Goal: Task Accomplishment & Management: Manage account settings

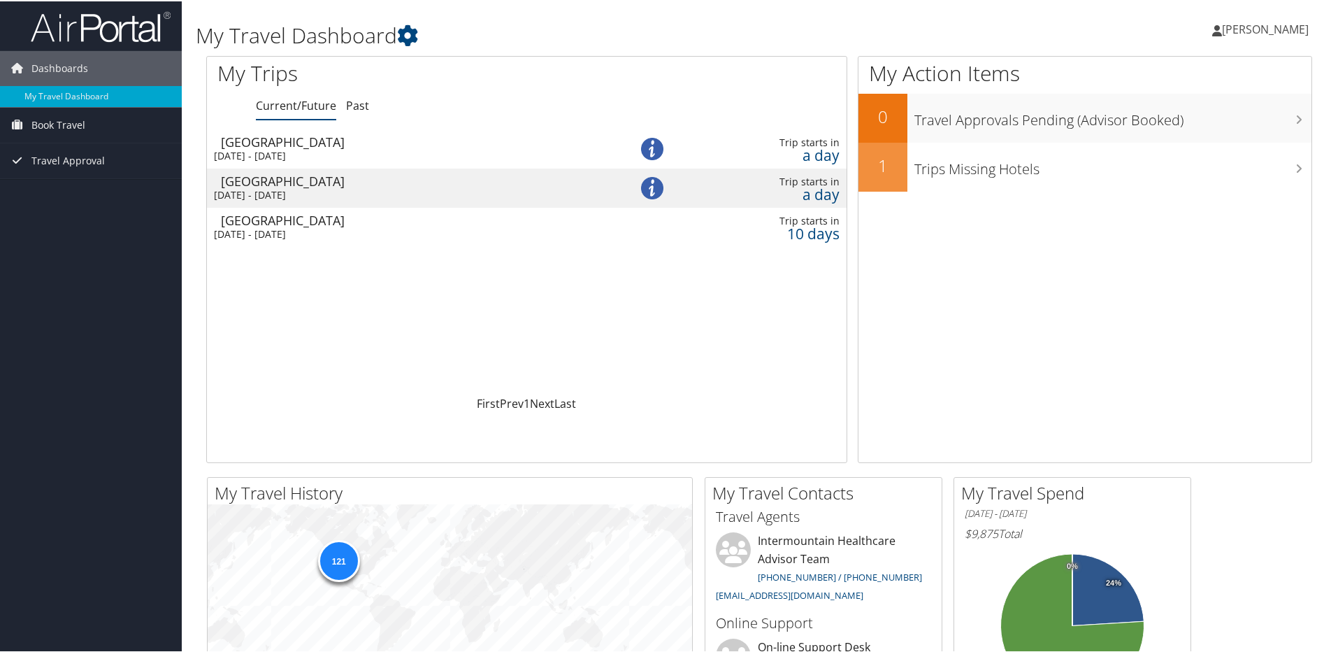
click at [356, 185] on div "Salt Lake City" at bounding box center [410, 179] width 379 height 13
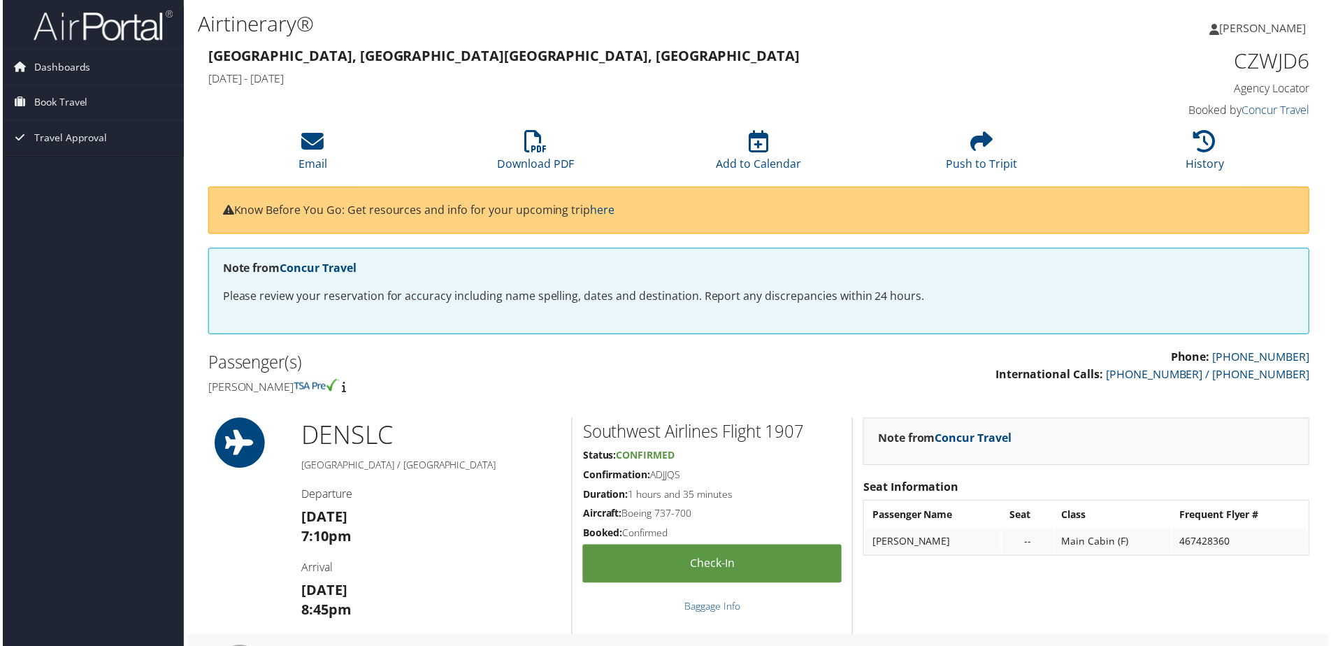
click at [480, 358] on h2 "Passenger(s)" at bounding box center [477, 364] width 543 height 24
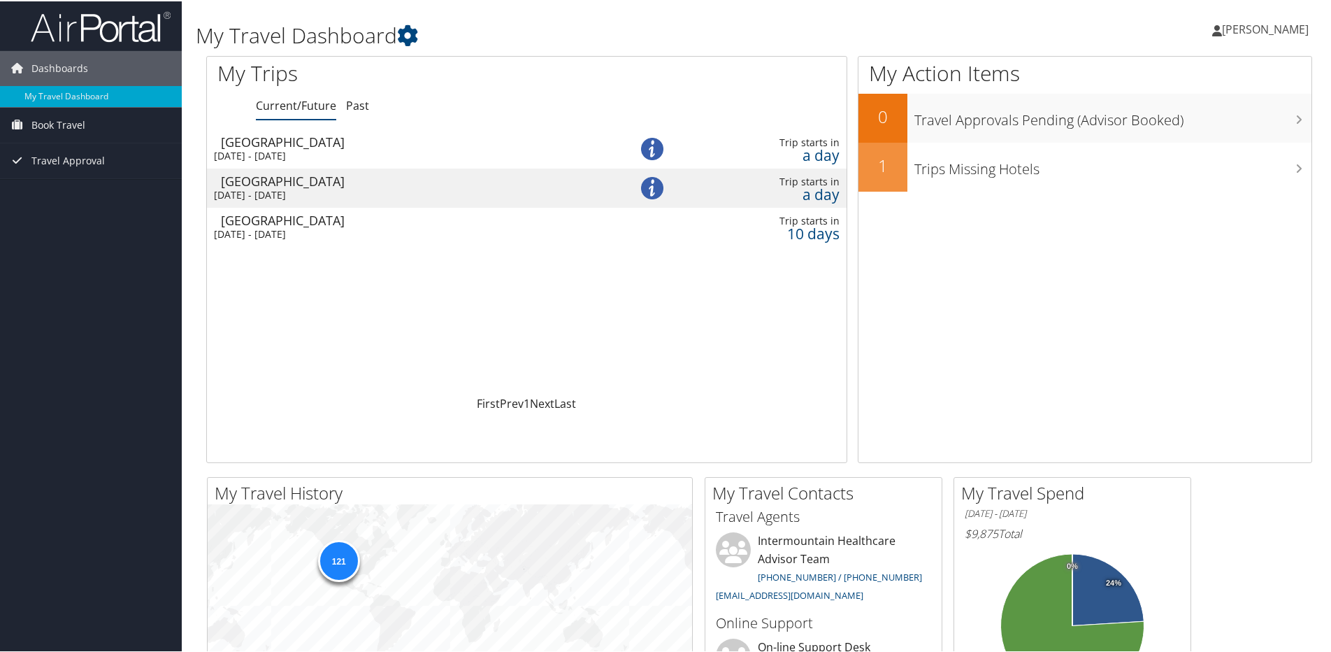
click at [424, 156] on div "Fri 5 Sep 2025 - Wed 10 Sep 2025" at bounding box center [403, 154] width 379 height 13
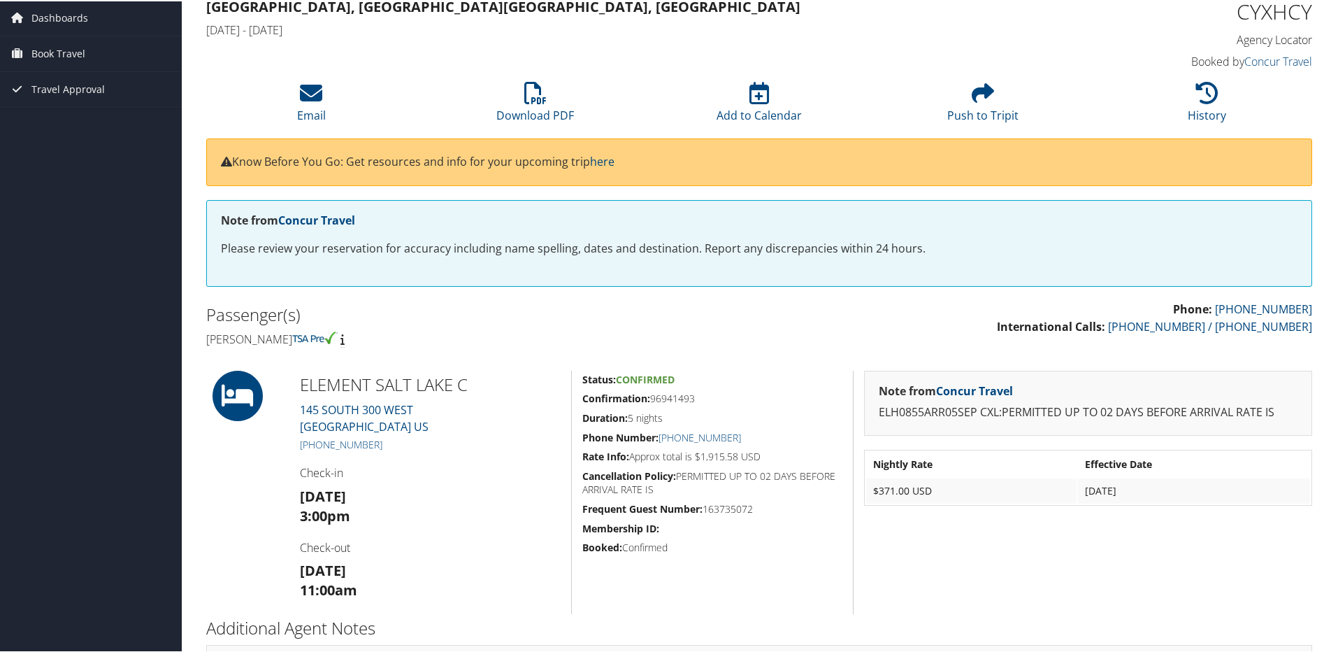
scroll to position [120, 0]
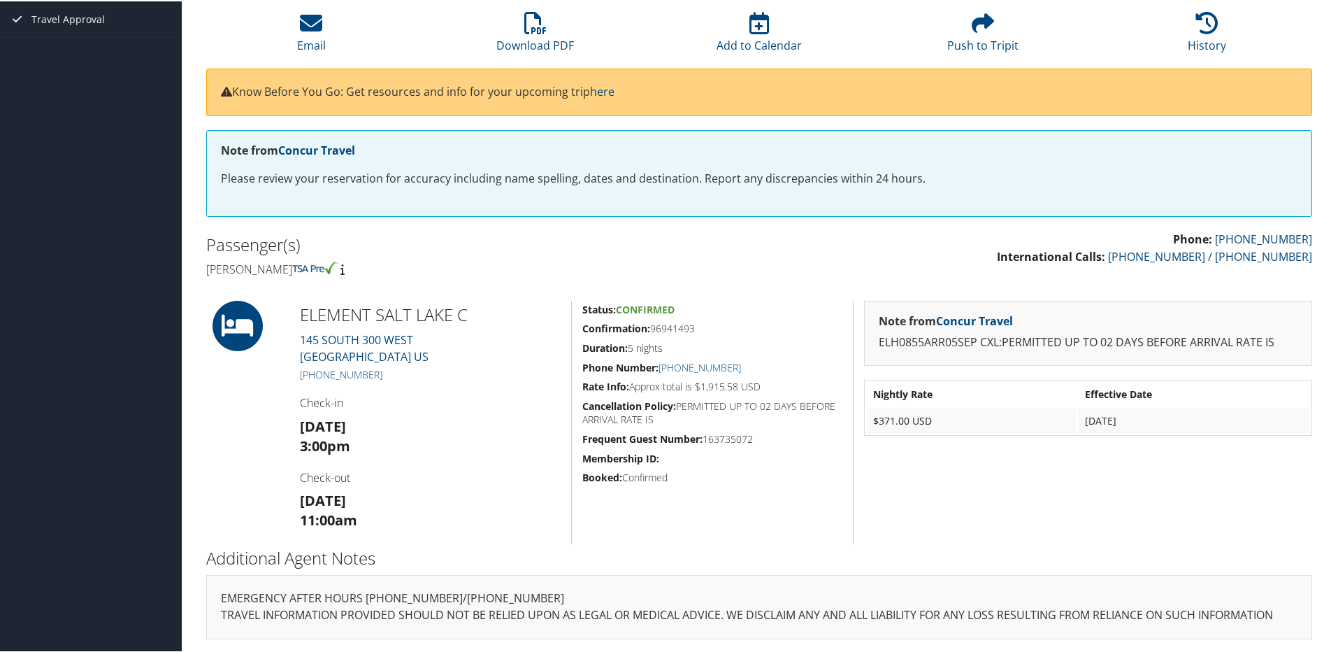
drag, startPoint x: 699, startPoint y: 329, endPoint x: 652, endPoint y: 332, distance: 46.9
click at [652, 332] on h5 "Confirmation: 96941493" at bounding box center [713, 327] width 260 height 14
drag, startPoint x: 652, startPoint y: 332, endPoint x: 673, endPoint y: 327, distance: 21.5
copy h5 "96941493"
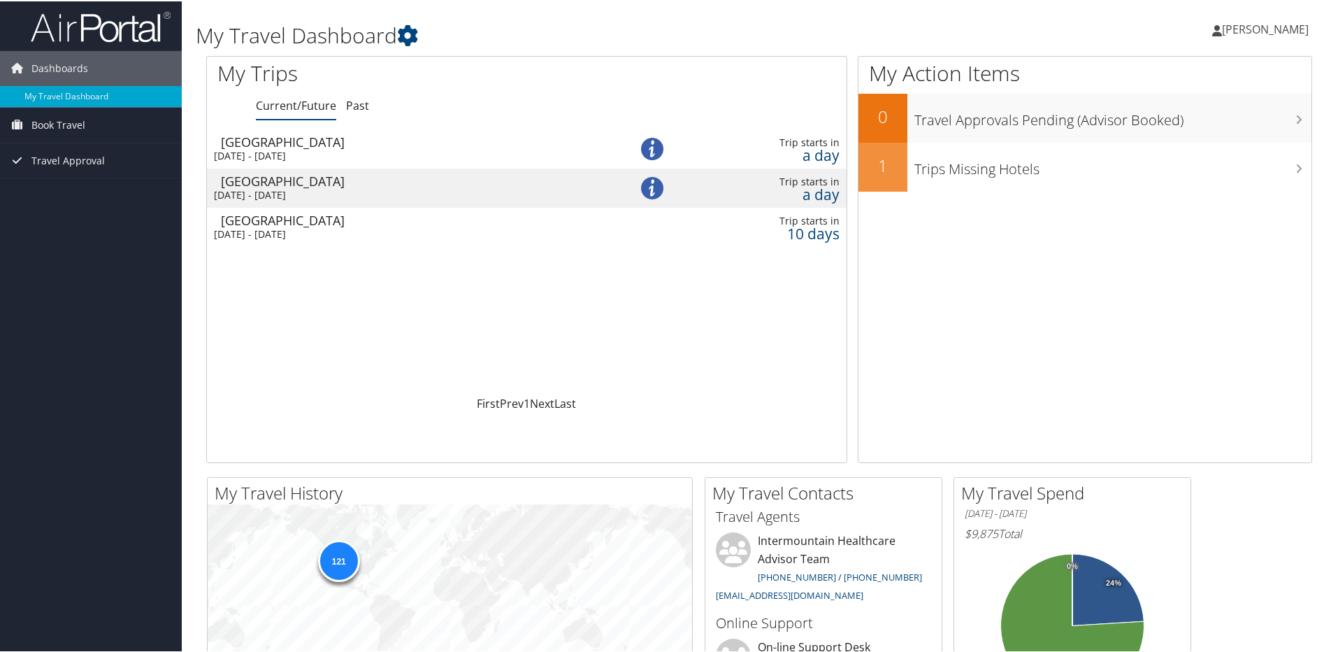
click at [340, 190] on div "Fri 5 Sep 2025 - Tue 9 Sep 2025" at bounding box center [403, 193] width 379 height 13
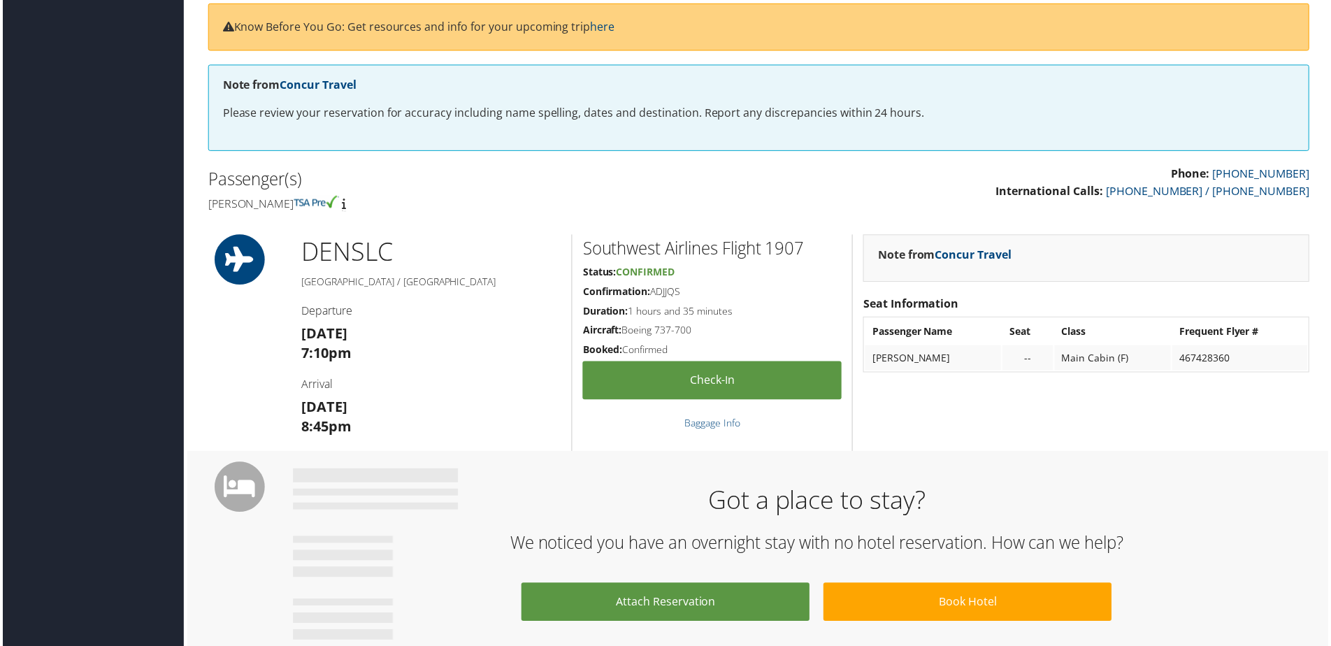
scroll to position [210, 0]
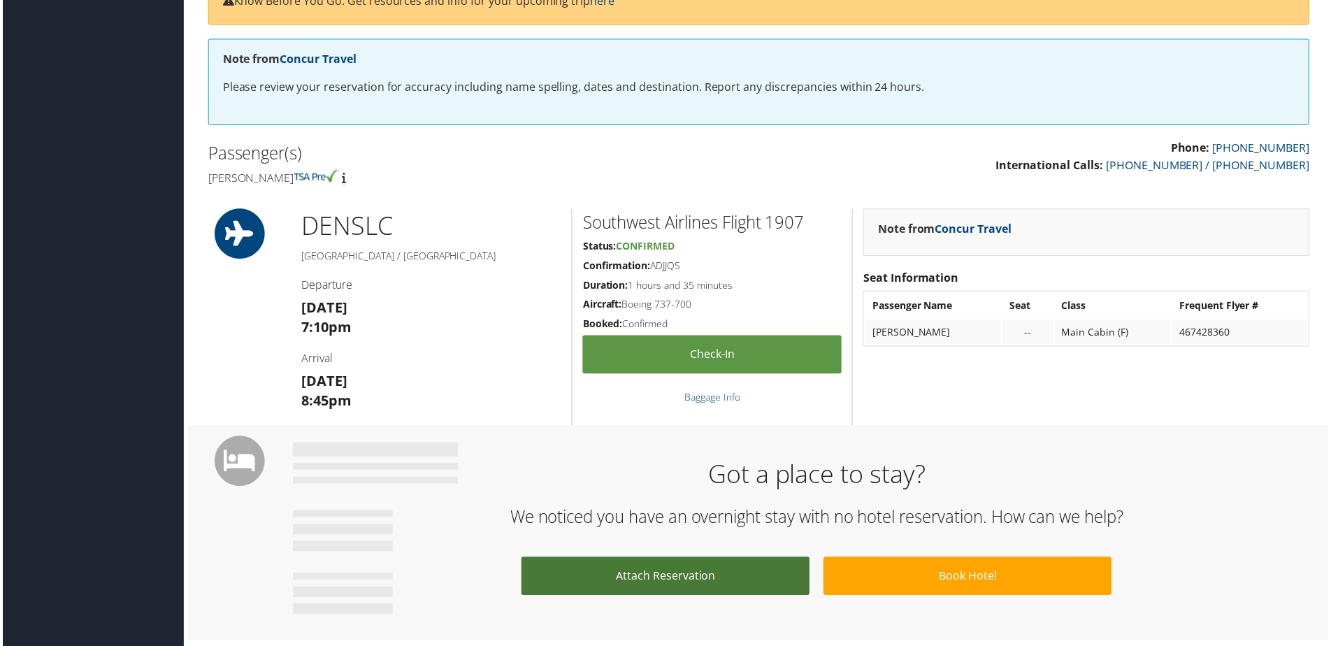
click at [718, 582] on link "Attach Reservation" at bounding box center [666, 578] width 290 height 38
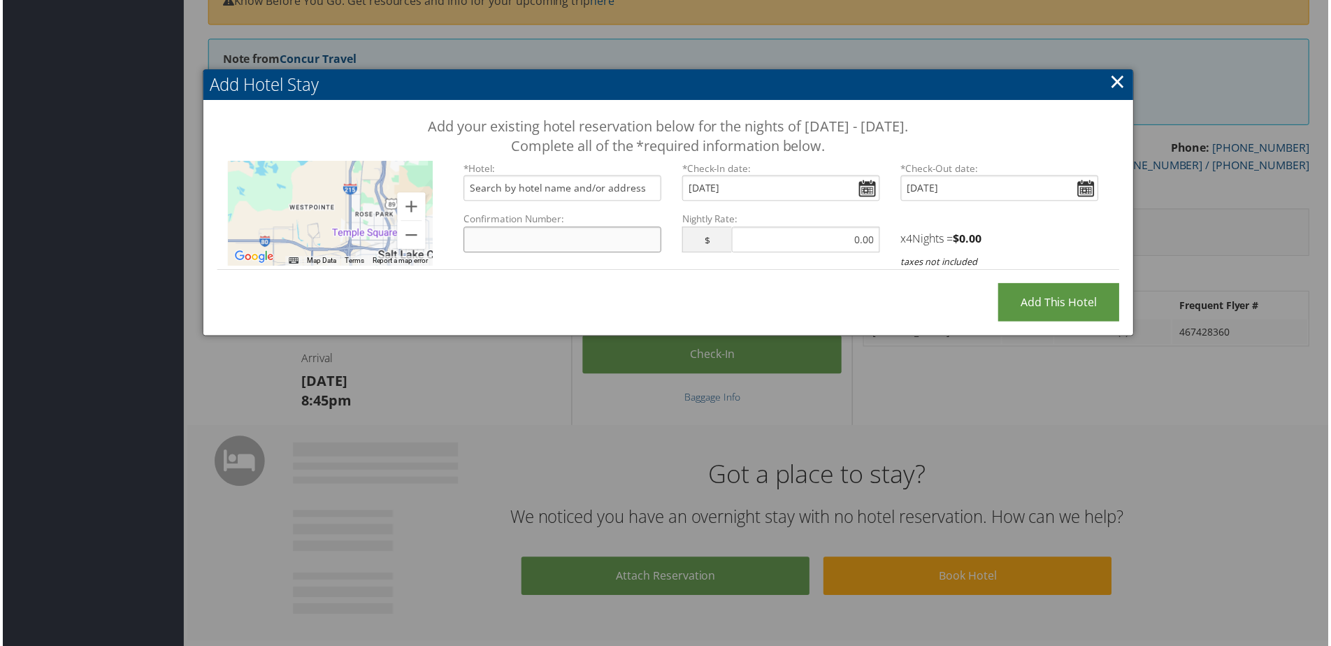
click at [599, 246] on input "Confirmation Number:" at bounding box center [562, 241] width 199 height 26
drag, startPoint x: 599, startPoint y: 246, endPoint x: 564, endPoint y: 245, distance: 35.7
click at [564, 245] on input "Confirmation Number:" at bounding box center [562, 241] width 199 height 26
type input "70092914"
type input "Element Salt Lake City Downtown, South 300 West, Salt Lake City, UT, USA"
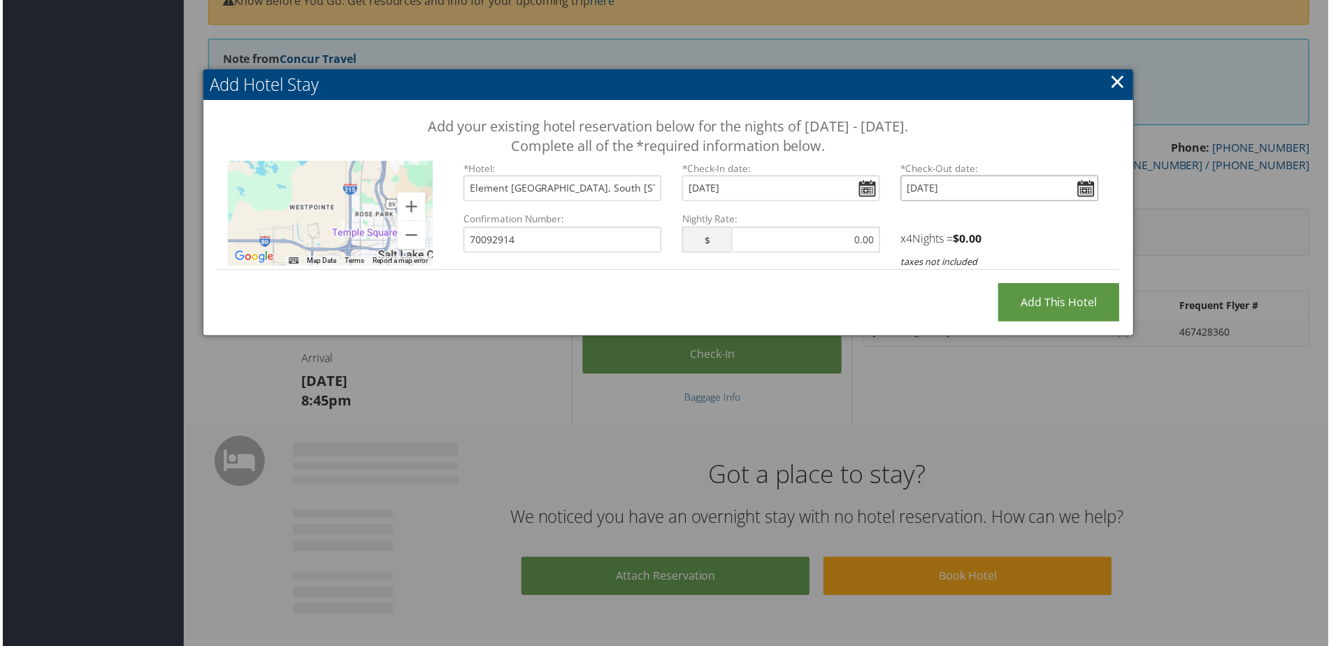
click at [1089, 185] on input "Tue Sep 09, 2025" at bounding box center [1001, 189] width 199 height 26
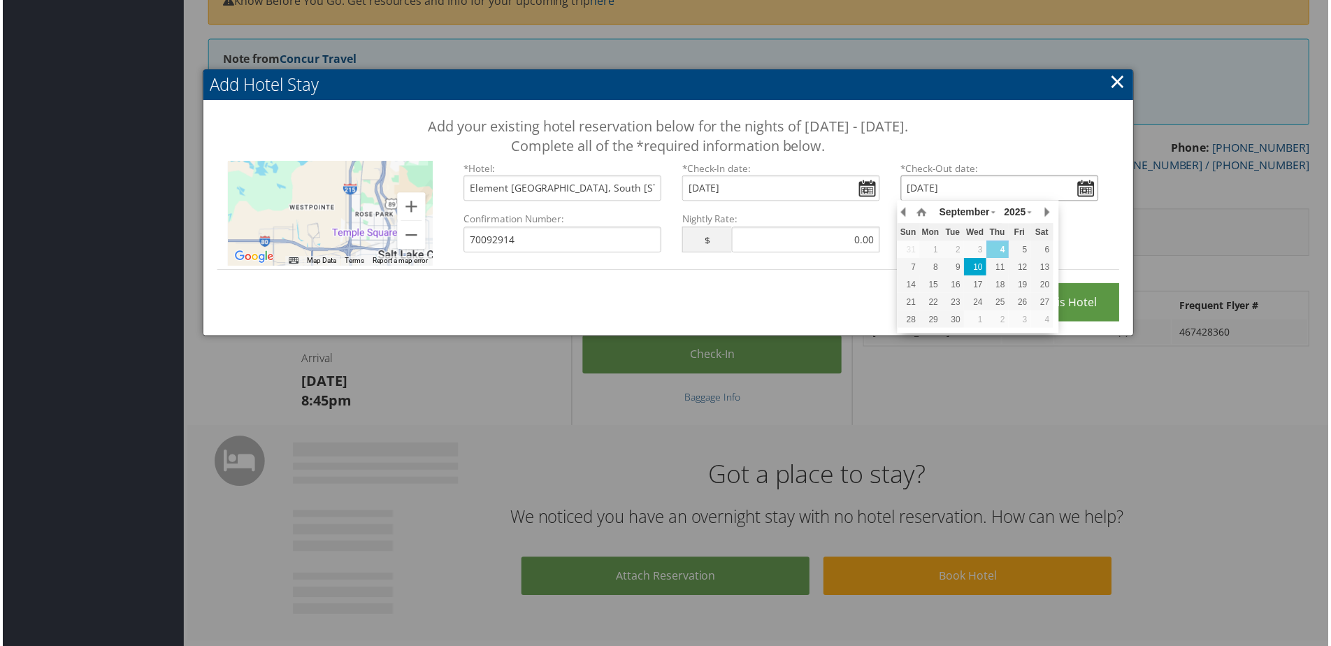
click at [978, 266] on div "10" at bounding box center [977, 268] width 22 height 13
type input "Wed, Sep 10, 2025"
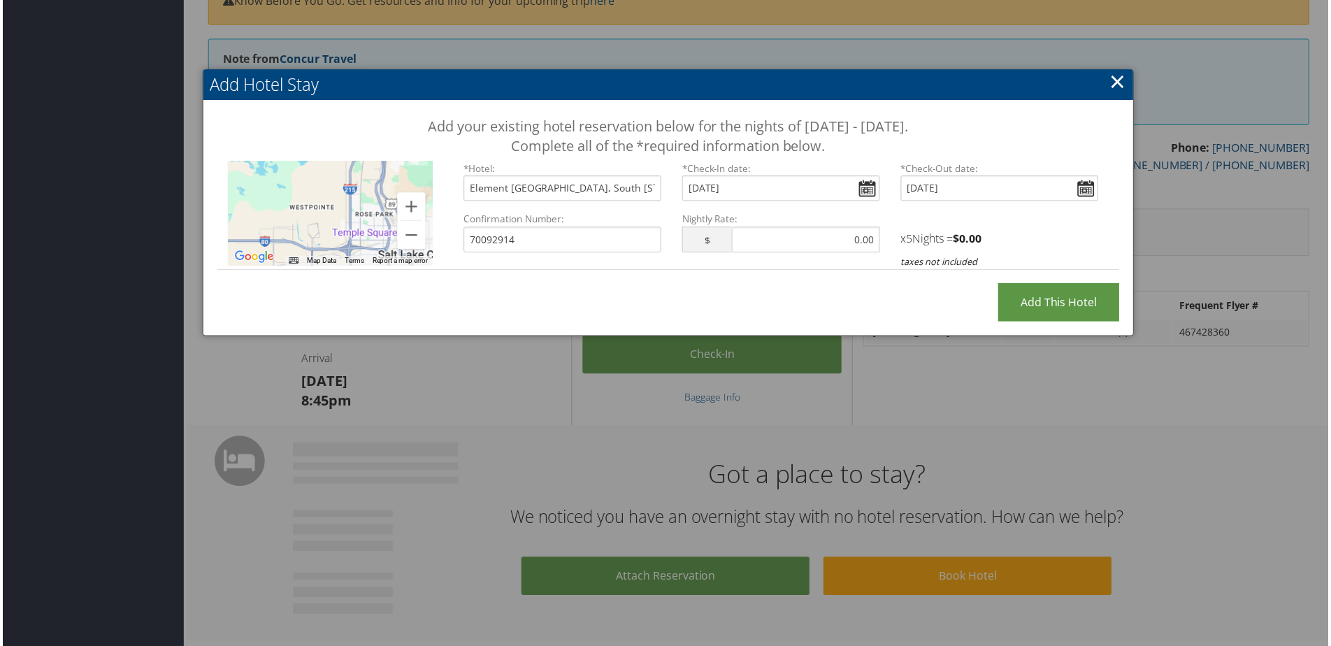
click at [900, 294] on div "Add your existing hotel reservation below for the nights of September 5 - Septe…" at bounding box center [668, 199] width 934 height 197
click at [1041, 291] on input "Add this Hotel" at bounding box center [1061, 304] width 122 height 38
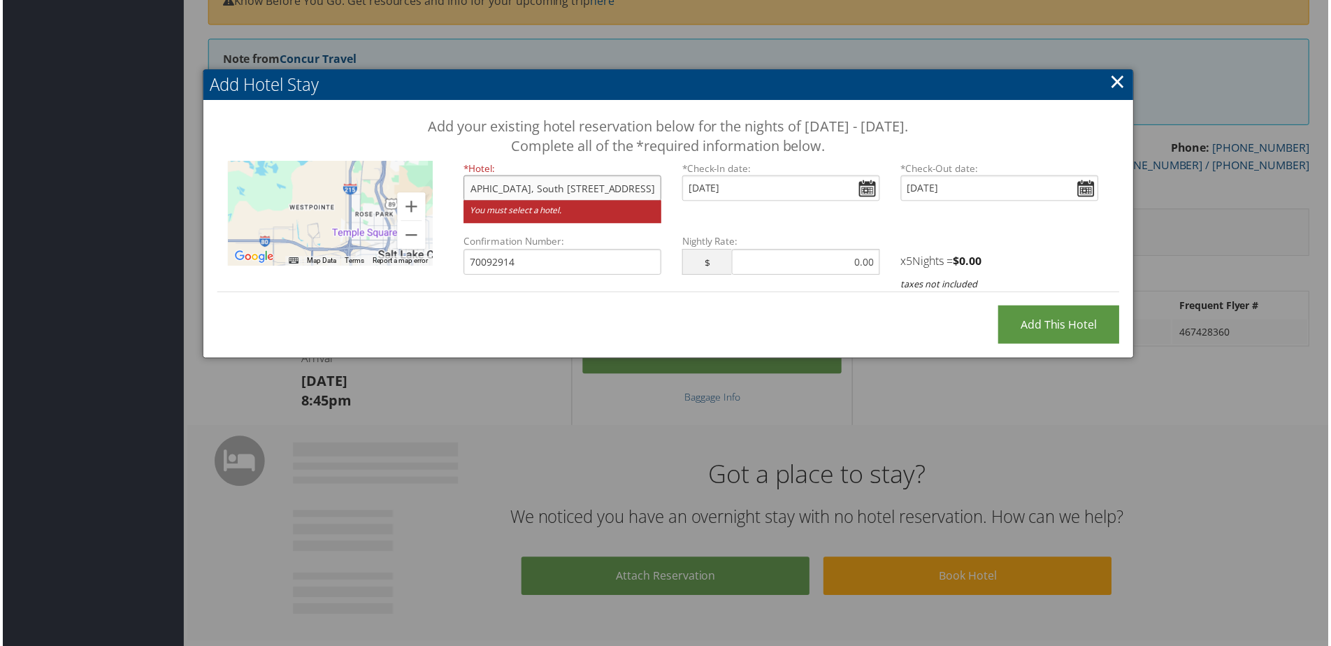
click at [548, 192] on input "Element Salt Lake City Downtown, South 300 West, Salt Lake City, UT, USA" at bounding box center [562, 189] width 199 height 26
drag, startPoint x: 476, startPoint y: 191, endPoint x: 715, endPoint y: 191, distance: 239.2
click at [715, 191] on div "*Hotel: Element Salt Lake City Downtown, South 300 West, Salt Lake City, UT, US…" at bounding box center [781, 198] width 659 height 73
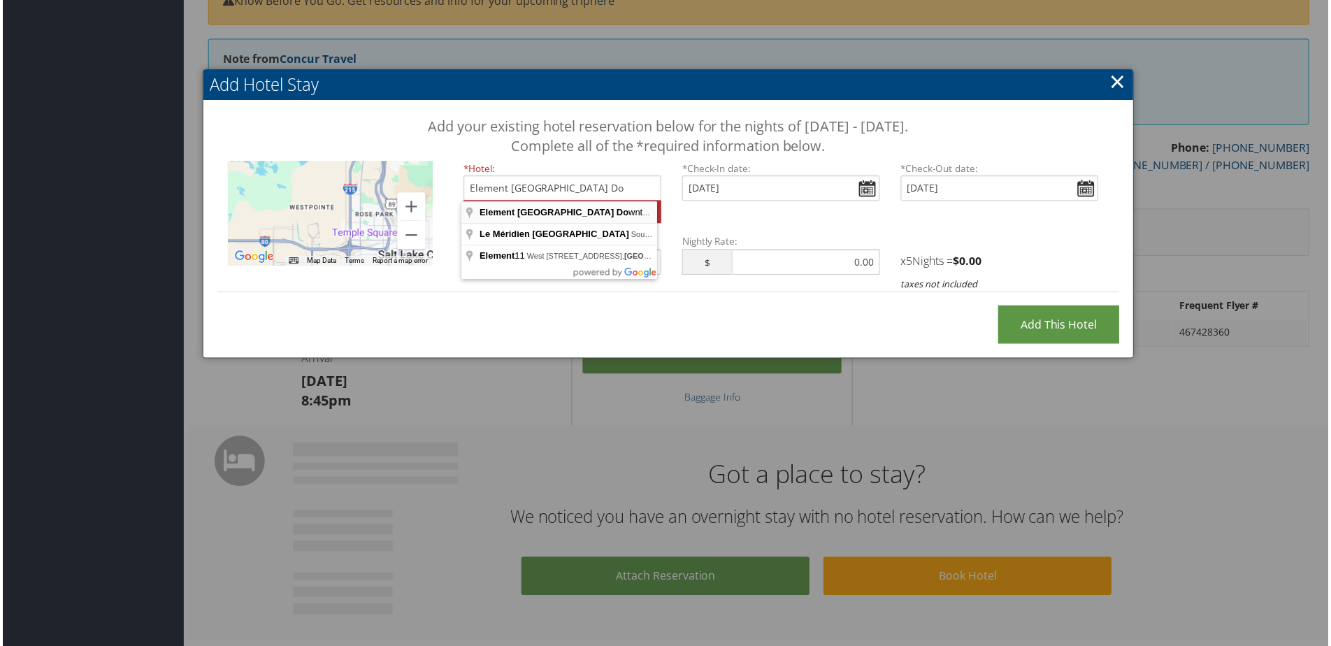
type input "Element Salt Lake City Downtown, South 300 West, Salt Lake City, UT, USA"
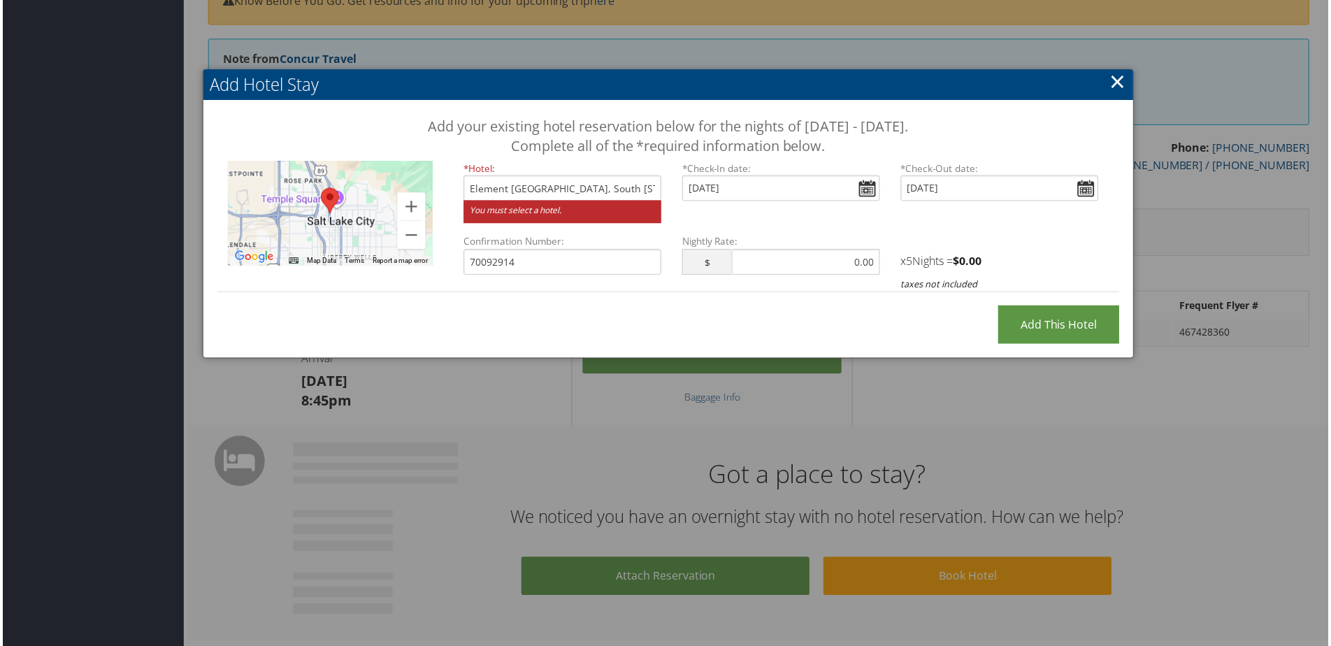
click at [794, 317] on div "Add your existing hotel reservation below for the nights of September 5 - Septe…" at bounding box center [668, 211] width 934 height 220
click at [1038, 329] on input "Add this Hotel" at bounding box center [1061, 326] width 122 height 38
type input "Processing..."
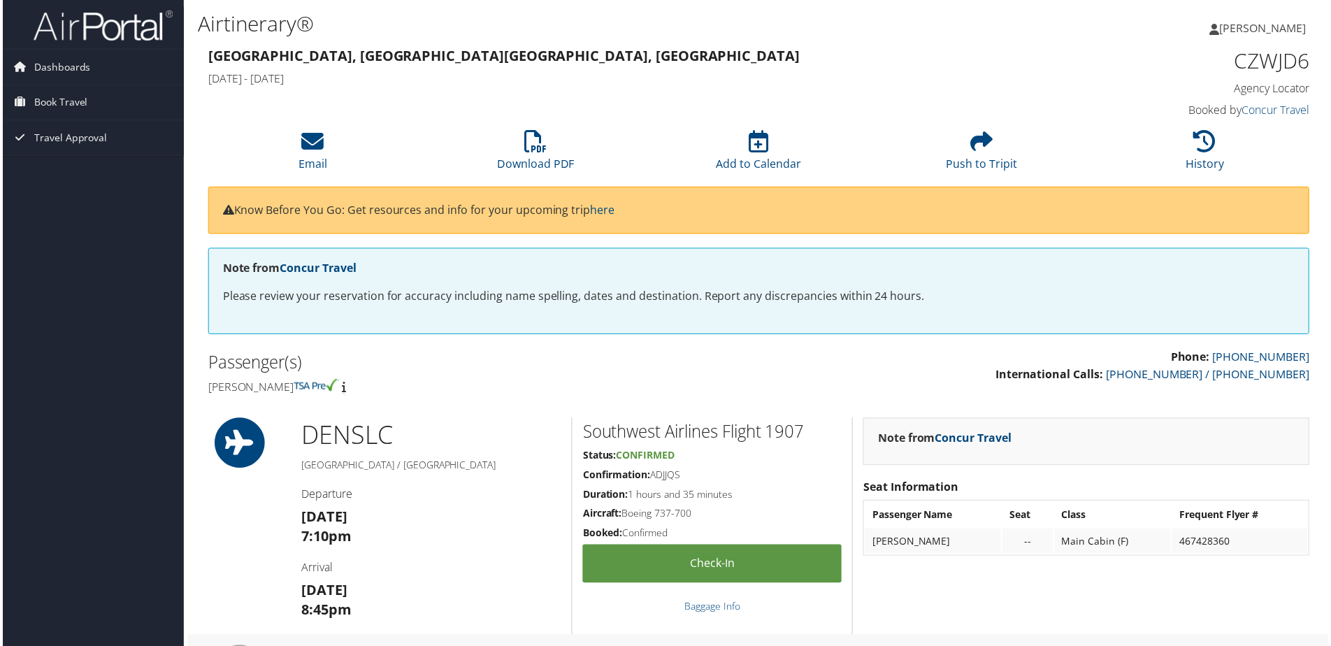
click at [71, 34] on img at bounding box center [101, 25] width 140 height 33
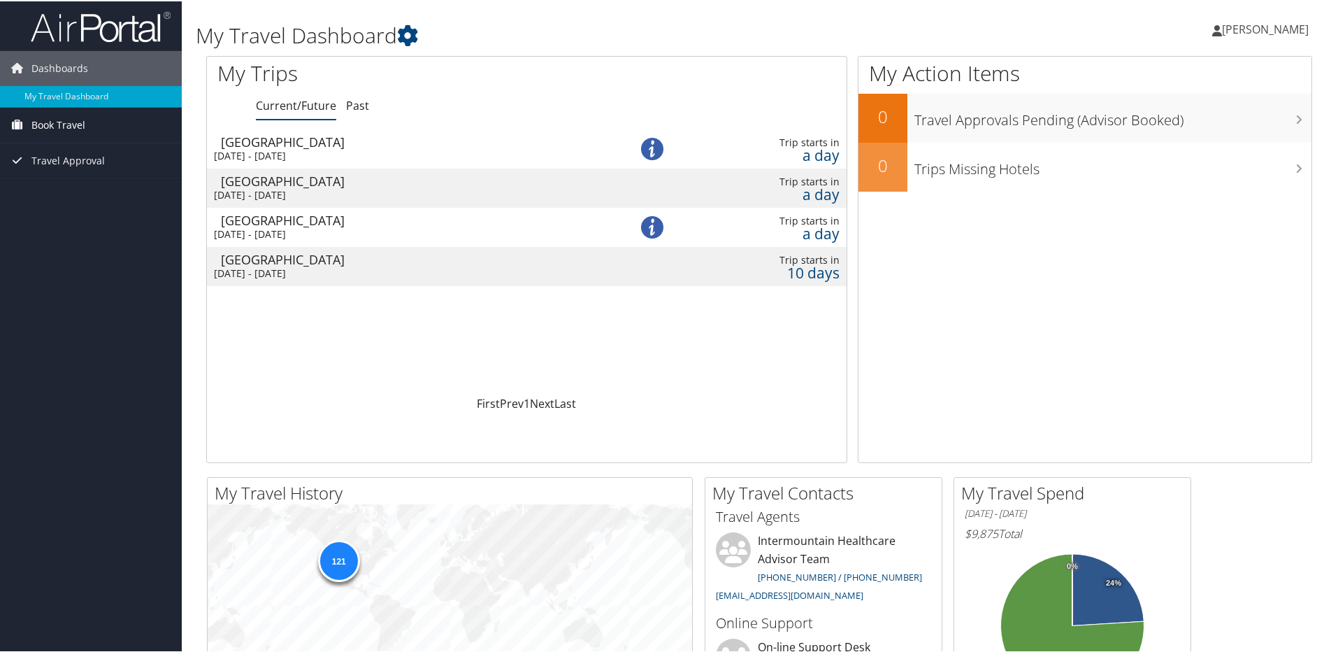
click at [62, 122] on span "Book Travel" at bounding box center [58, 123] width 54 height 35
click at [347, 231] on div "Fri 5 Sep 2025 - Tue 9 Sep 2025" at bounding box center [403, 233] width 379 height 13
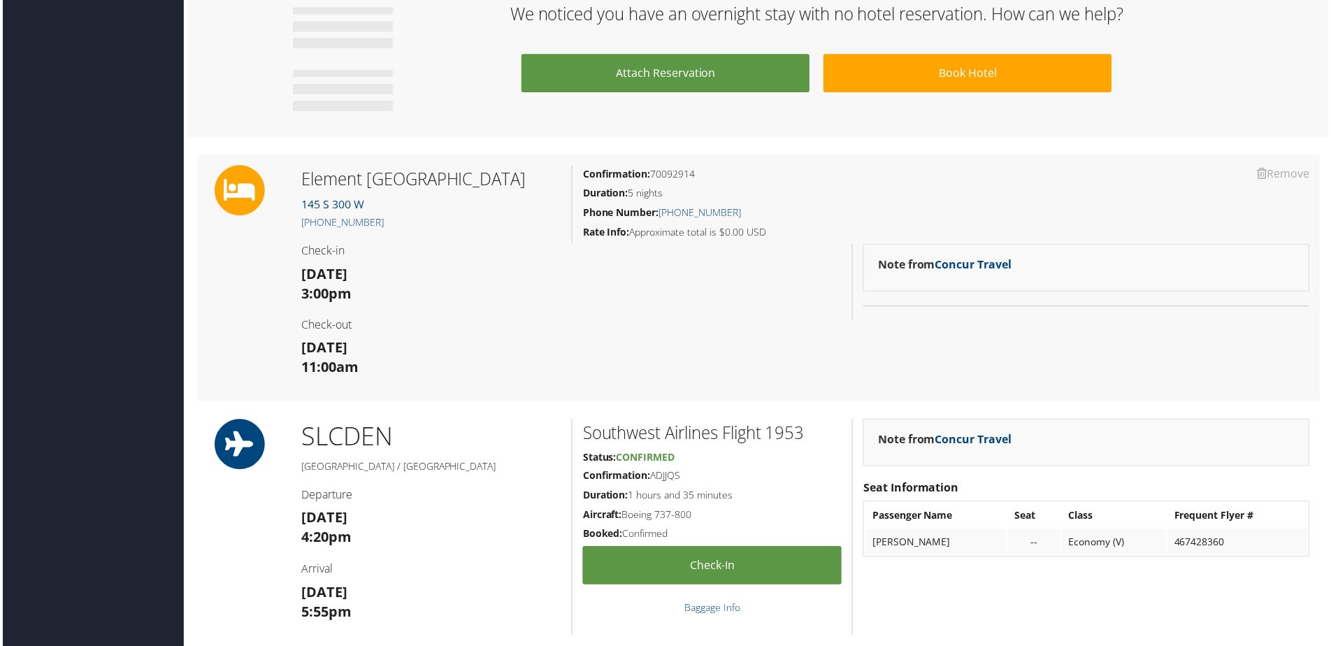
scroll to position [699, 0]
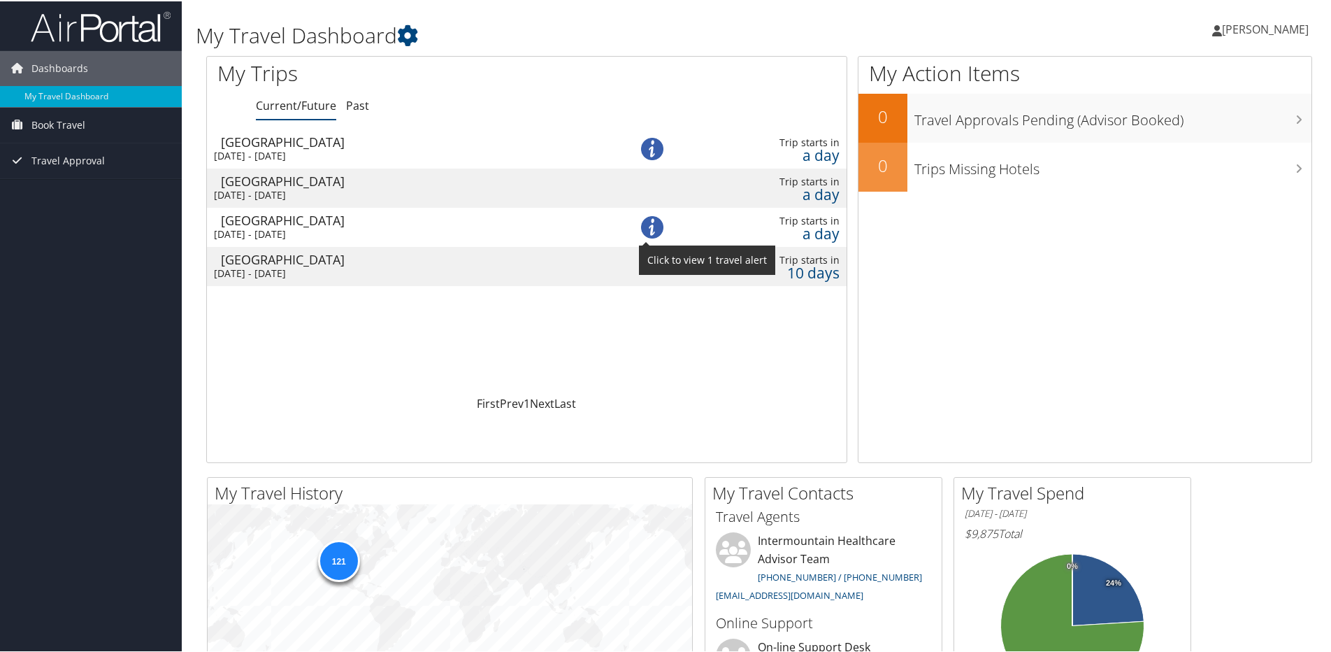
click at [659, 231] on img at bounding box center [652, 226] width 22 height 22
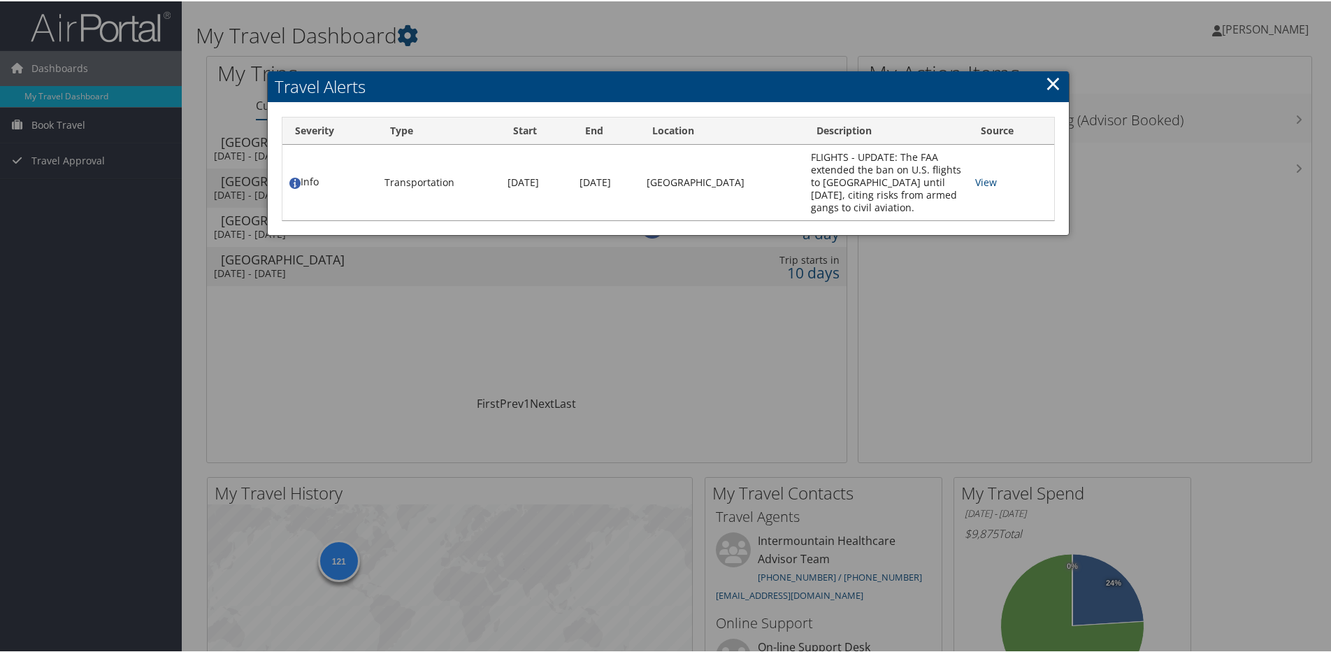
click at [1048, 82] on link "×" at bounding box center [1053, 82] width 16 height 28
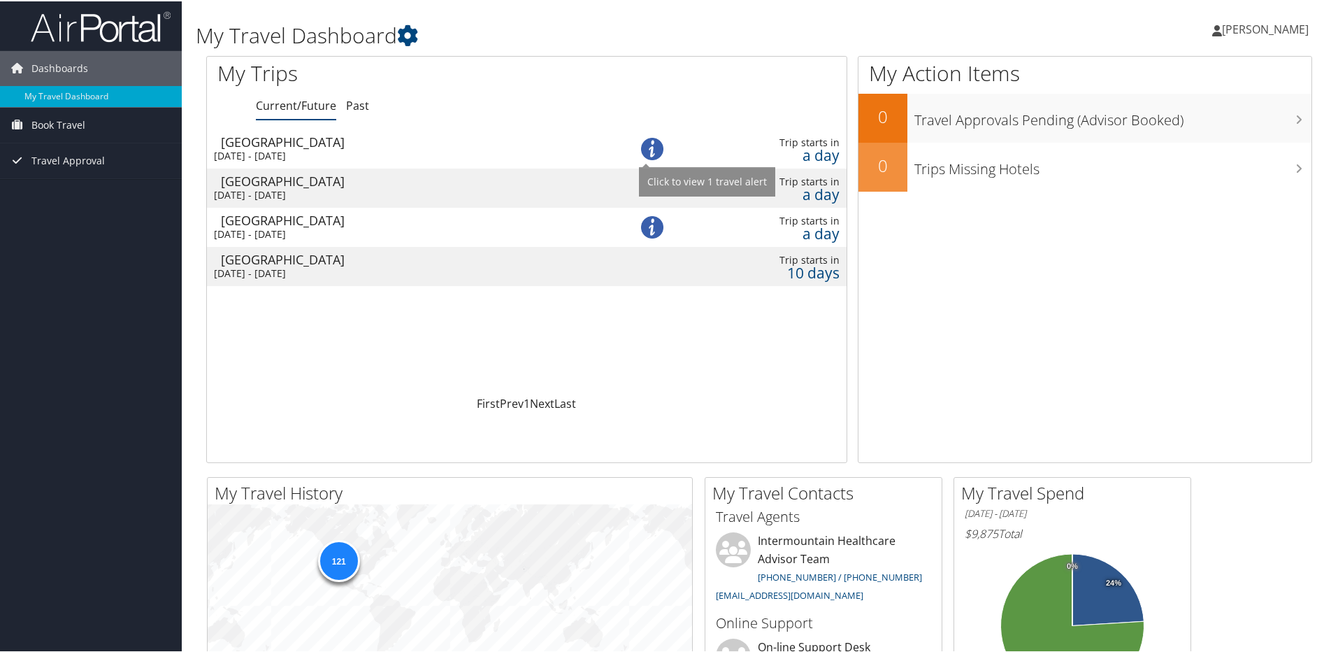
click at [657, 153] on img at bounding box center [652, 147] width 22 height 22
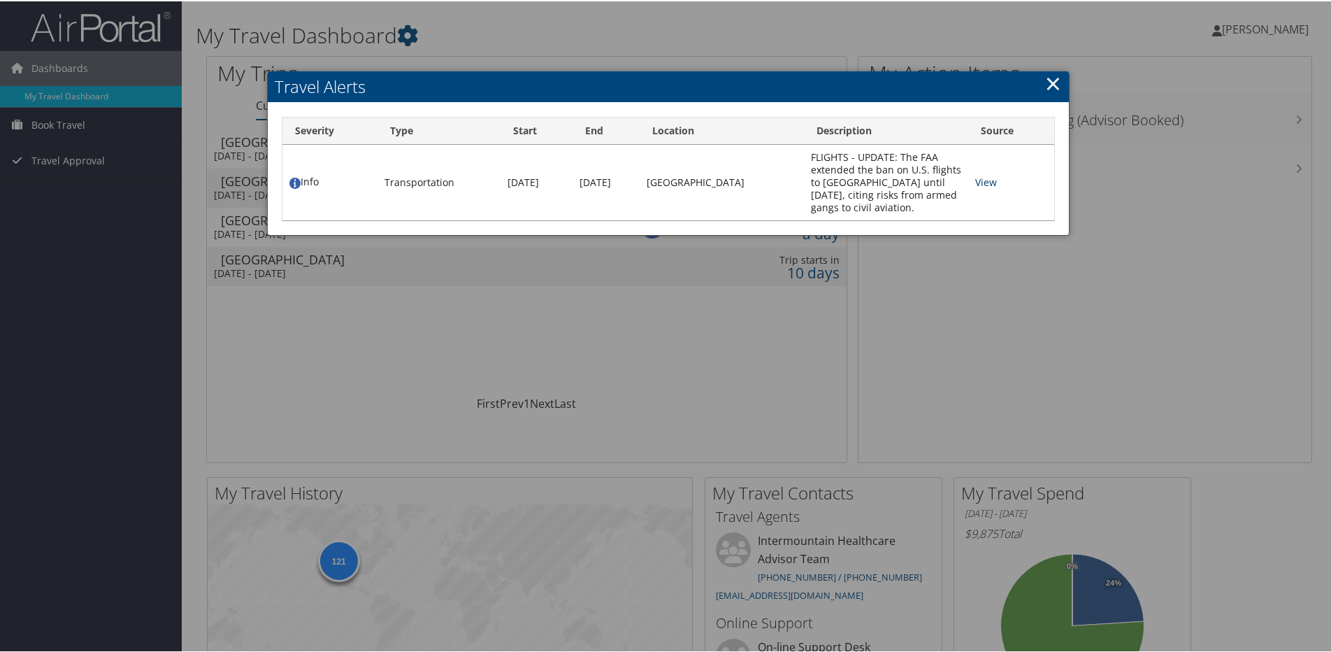
click at [976, 185] on link "View" at bounding box center [987, 180] width 22 height 13
click at [1052, 81] on link "×" at bounding box center [1053, 82] width 16 height 28
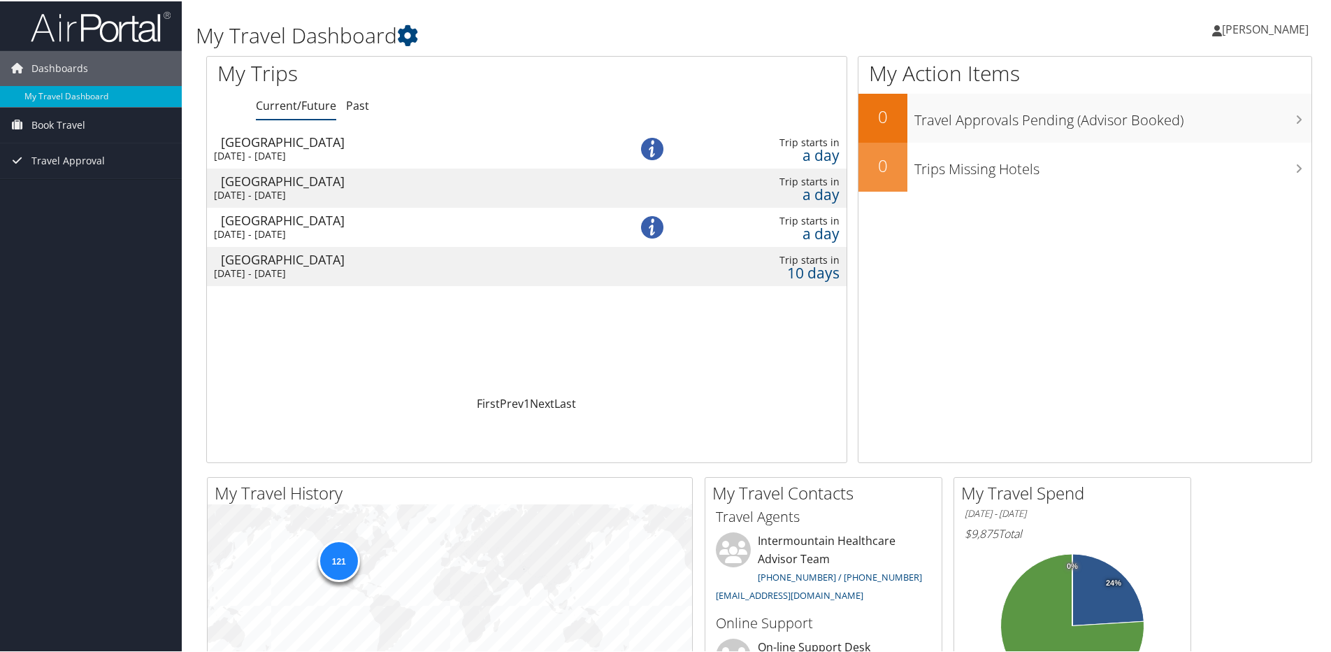
click at [294, 234] on div "Fri 5 Sep 2025 - Tue 9 Sep 2025" at bounding box center [403, 233] width 379 height 13
click at [349, 190] on div "[DATE] - [DATE]" at bounding box center [403, 193] width 379 height 13
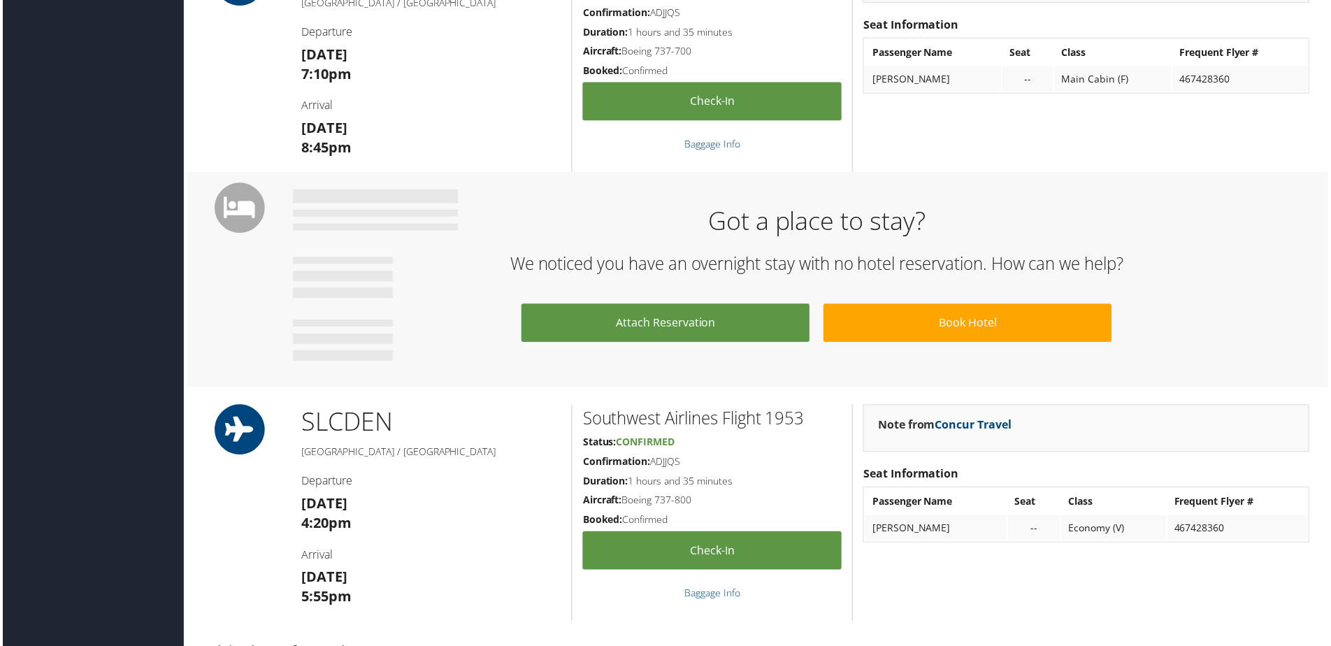
scroll to position [420, 0]
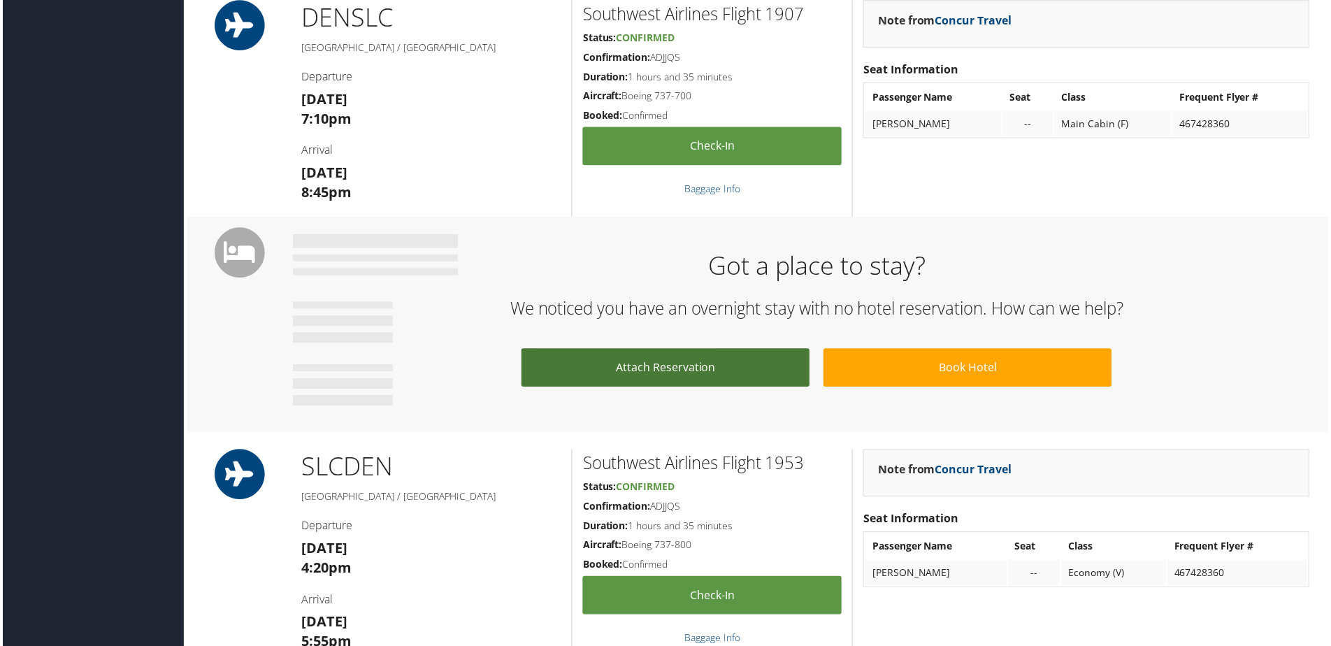
click at [687, 375] on link "Attach Reservation" at bounding box center [666, 369] width 290 height 38
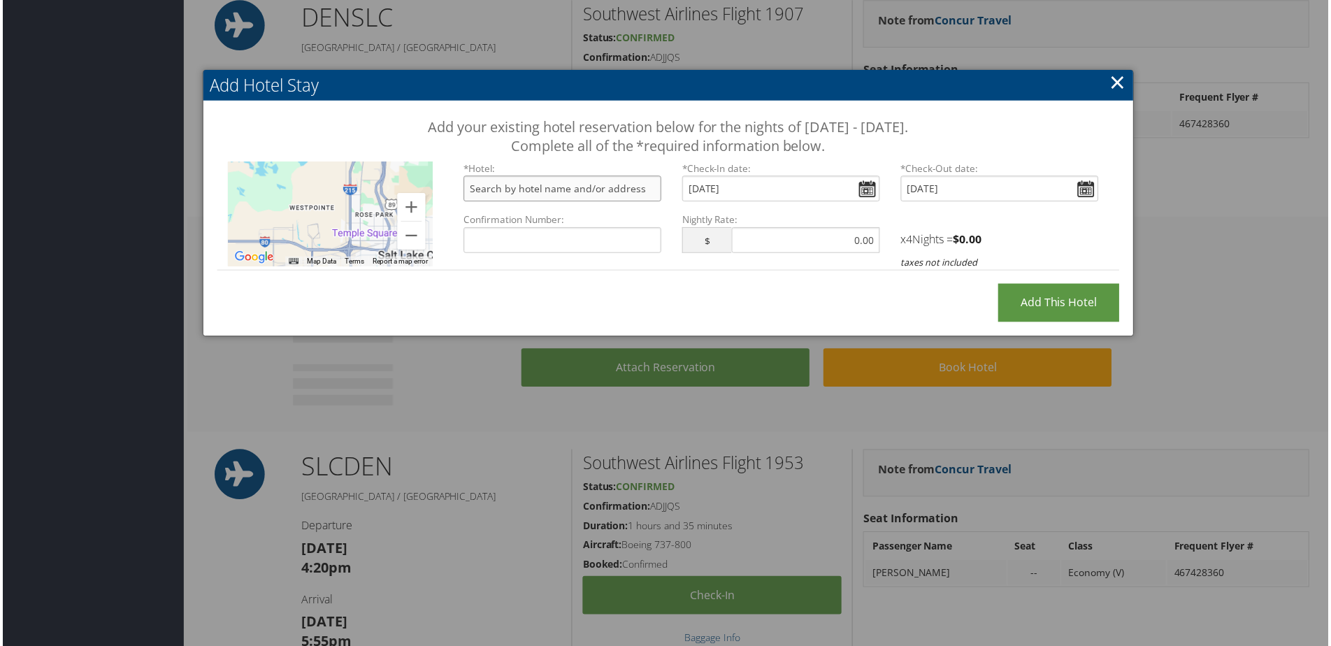
click at [527, 190] on input "text" at bounding box center [562, 189] width 199 height 26
paste input "96941493"
click at [585, 241] on input "96941493" at bounding box center [562, 241] width 199 height 26
type input "96941493"
click at [564, 195] on input "text" at bounding box center [562, 189] width 199 height 26
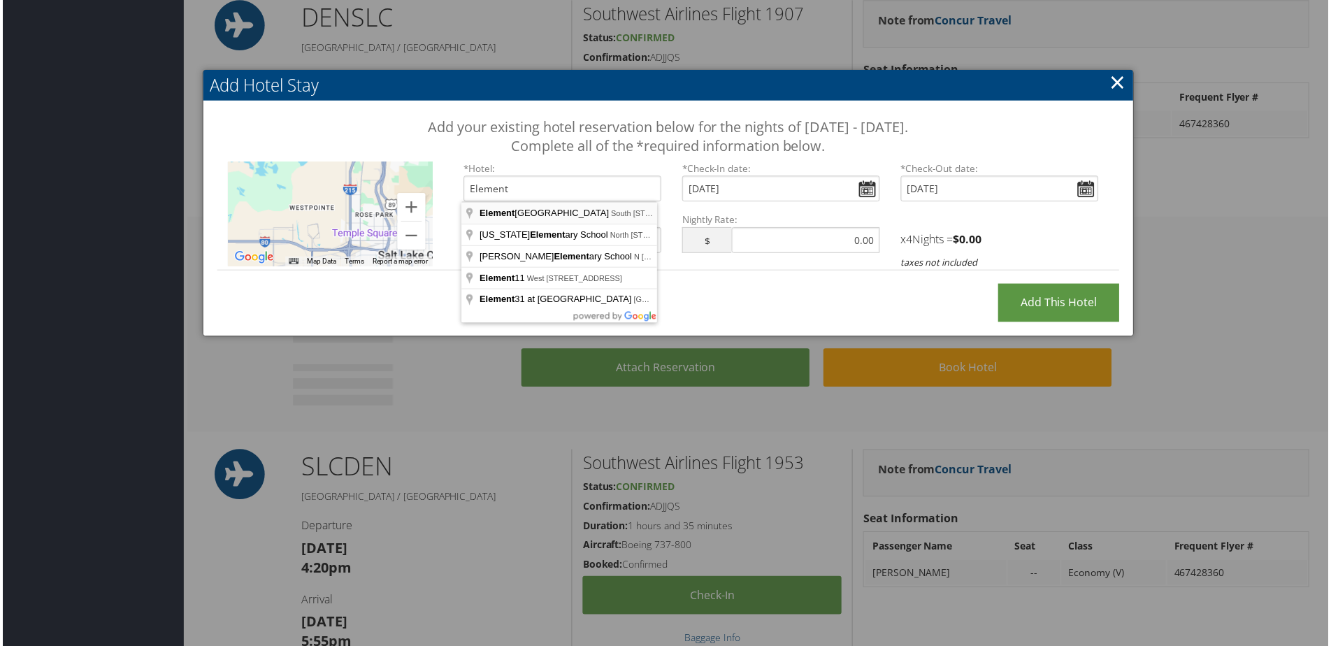
type input "Element [GEOGRAPHIC_DATA], South [STREET_ADDRESS]"
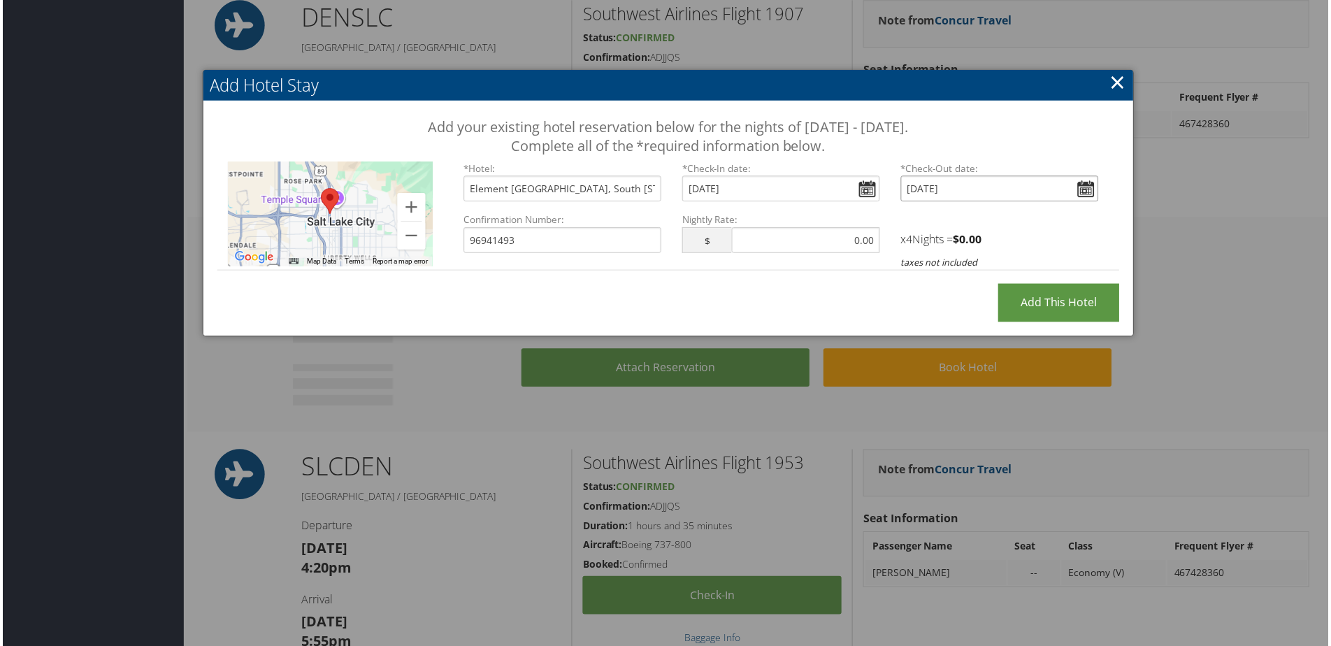
click at [1092, 185] on input "Tue Sep 09, 2025" at bounding box center [1001, 189] width 199 height 26
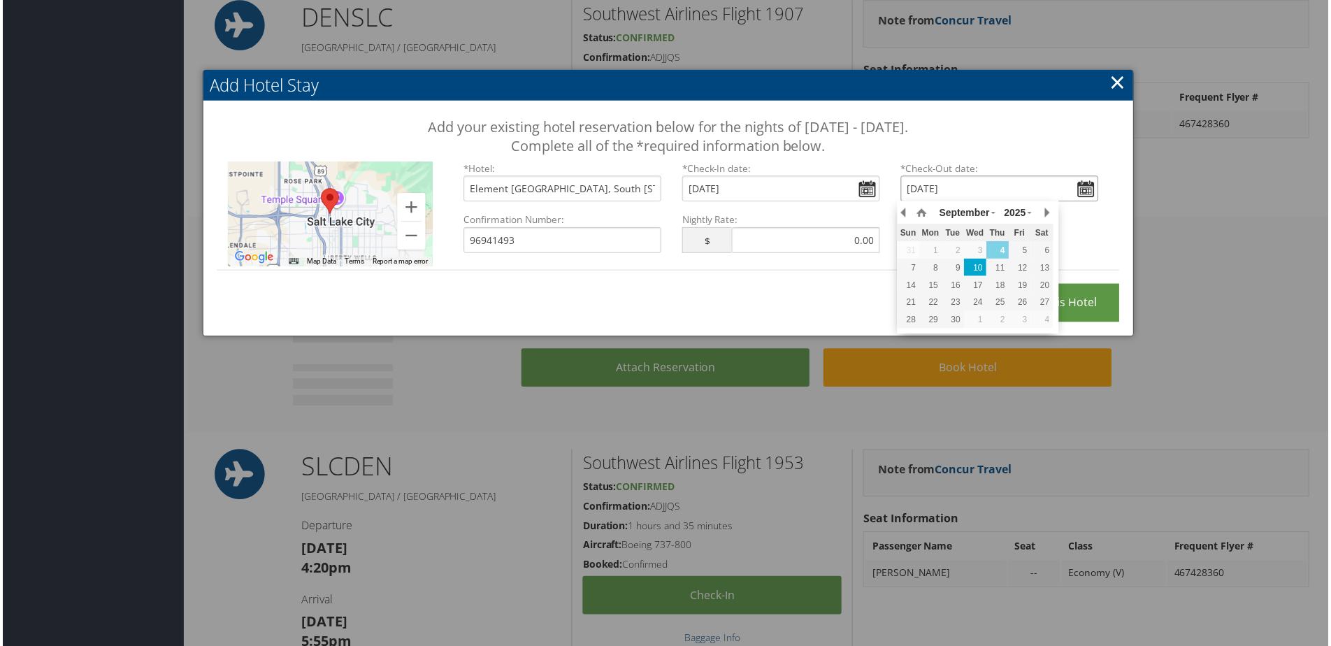
click at [986, 271] on div "10" at bounding box center [977, 268] width 22 height 13
type input "Wed, Sep 10, 2025"
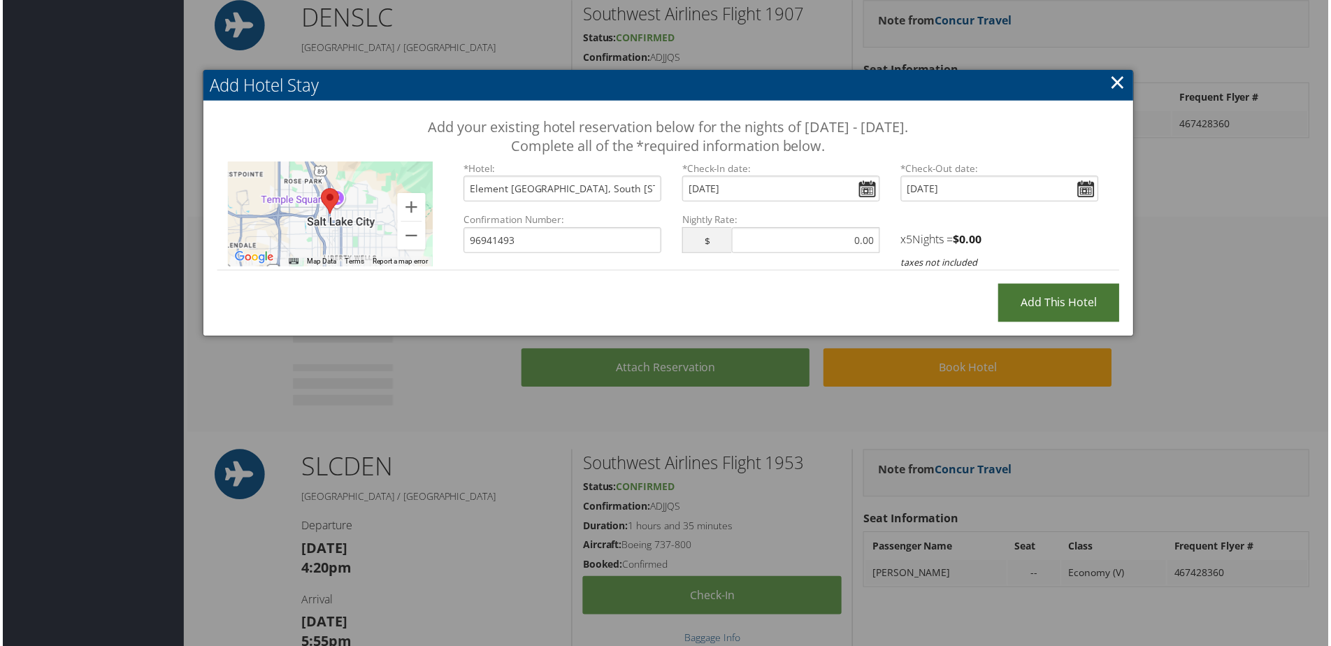
click at [1040, 306] on input "Add this Hotel" at bounding box center [1061, 304] width 122 height 38
type input "Processing..."
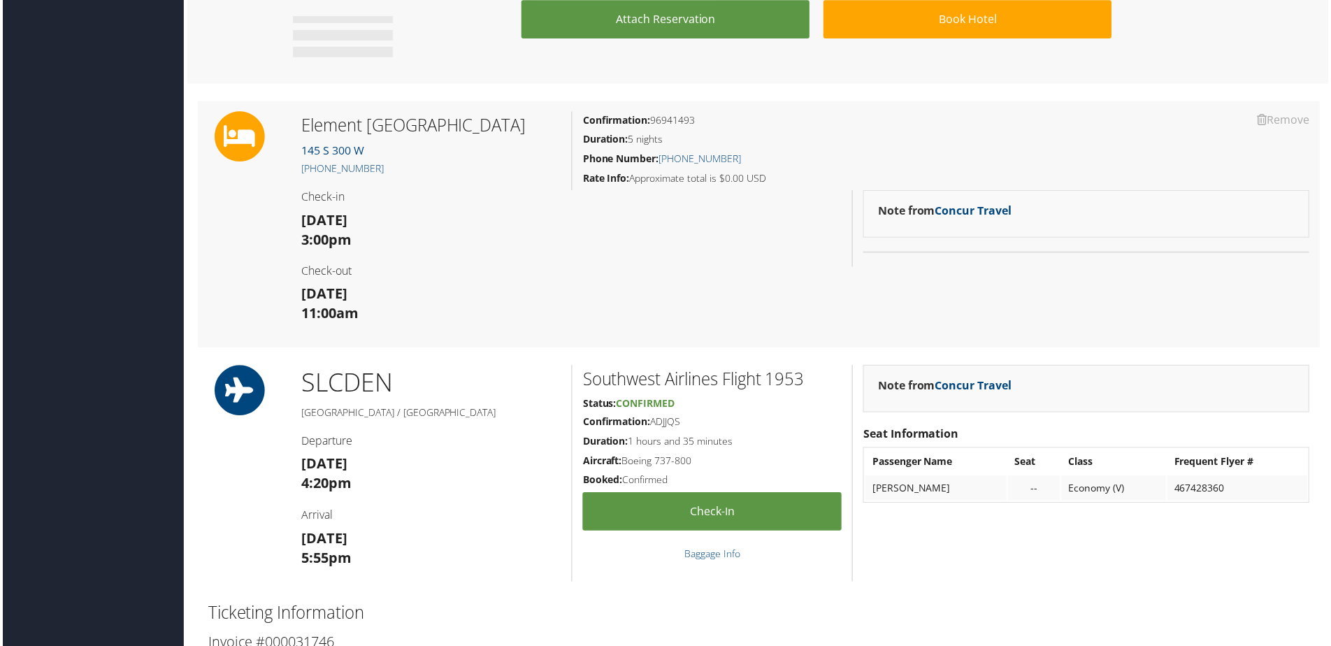
scroll to position [699, 0]
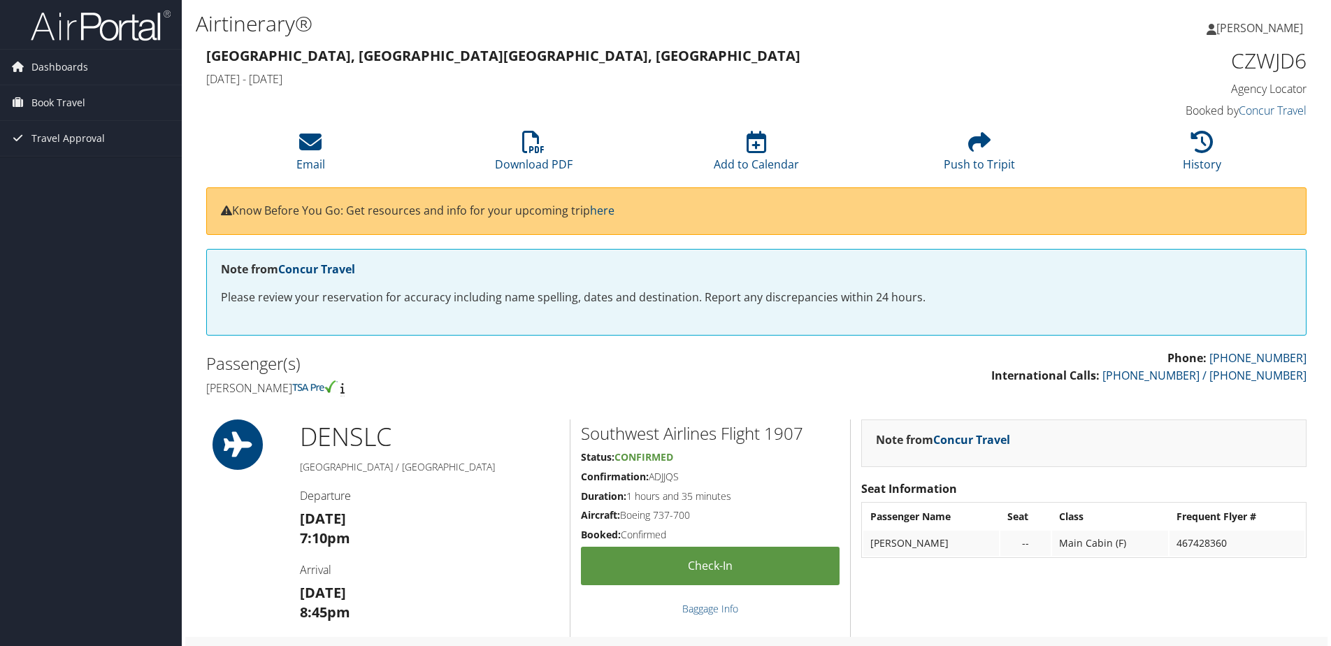
scroll to position [420, 0]
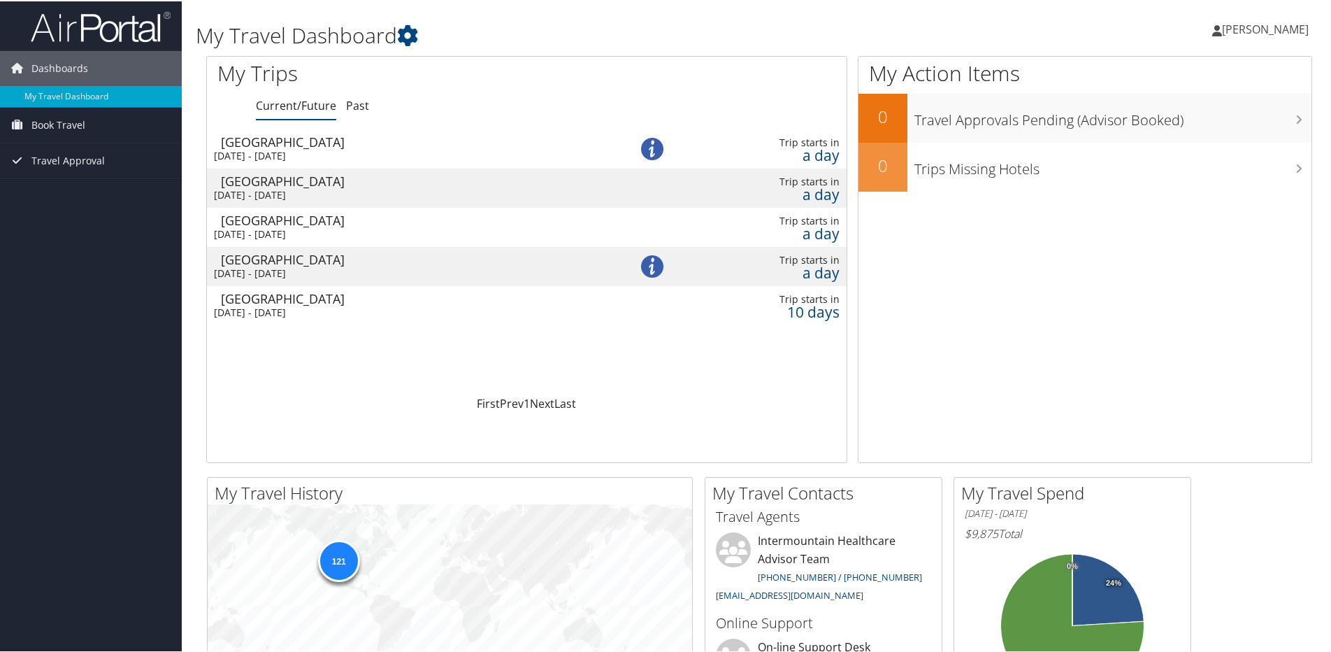
click at [310, 223] on div "Salt Lake City" at bounding box center [410, 219] width 379 height 13
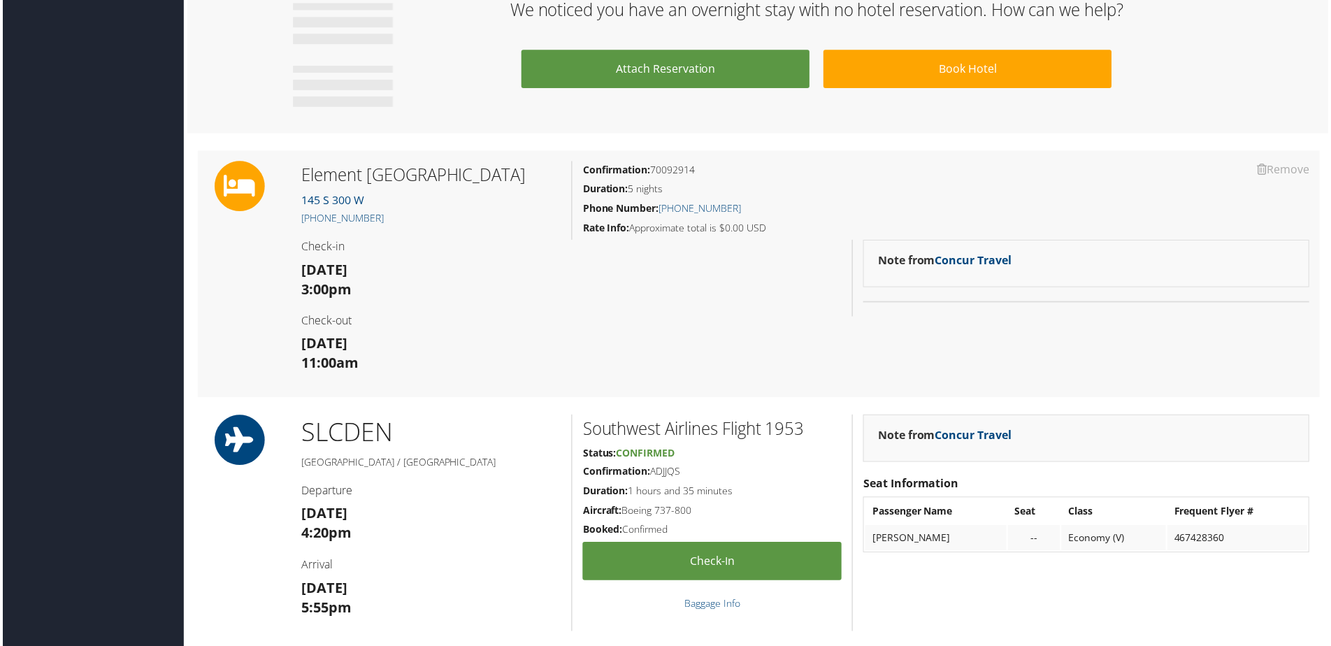
scroll to position [699, 0]
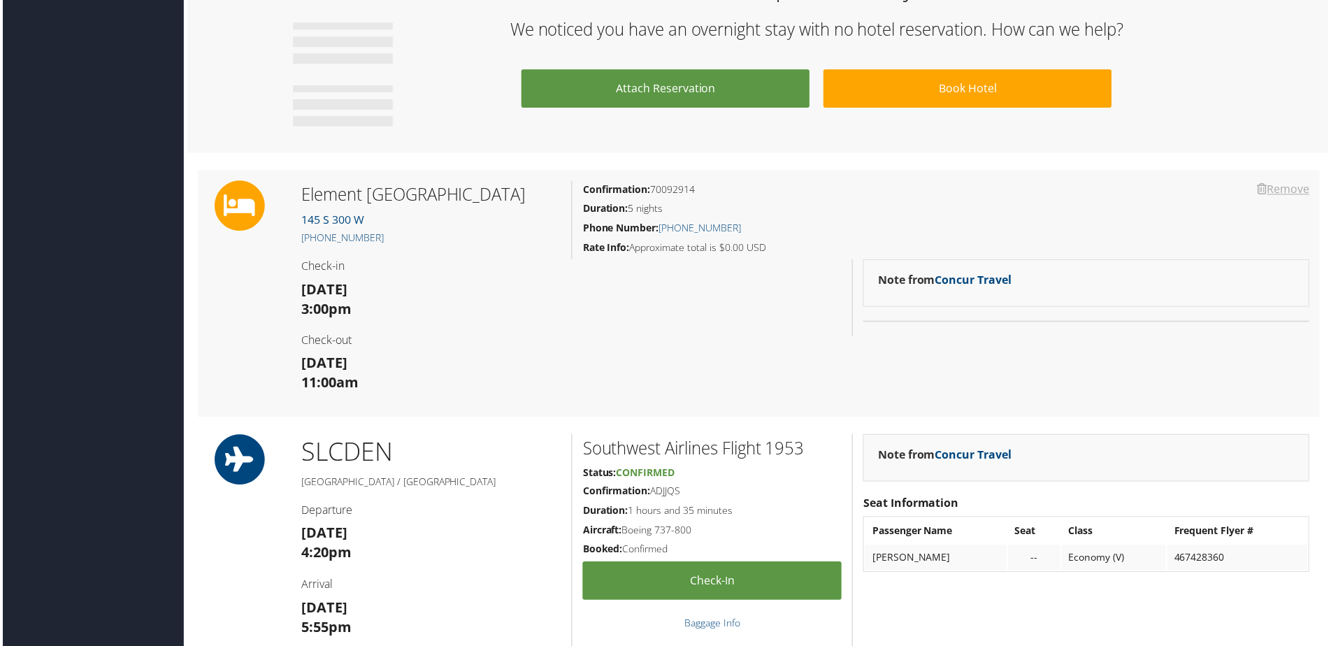
click at [1283, 187] on link "Remove" at bounding box center [1286, 190] width 52 height 15
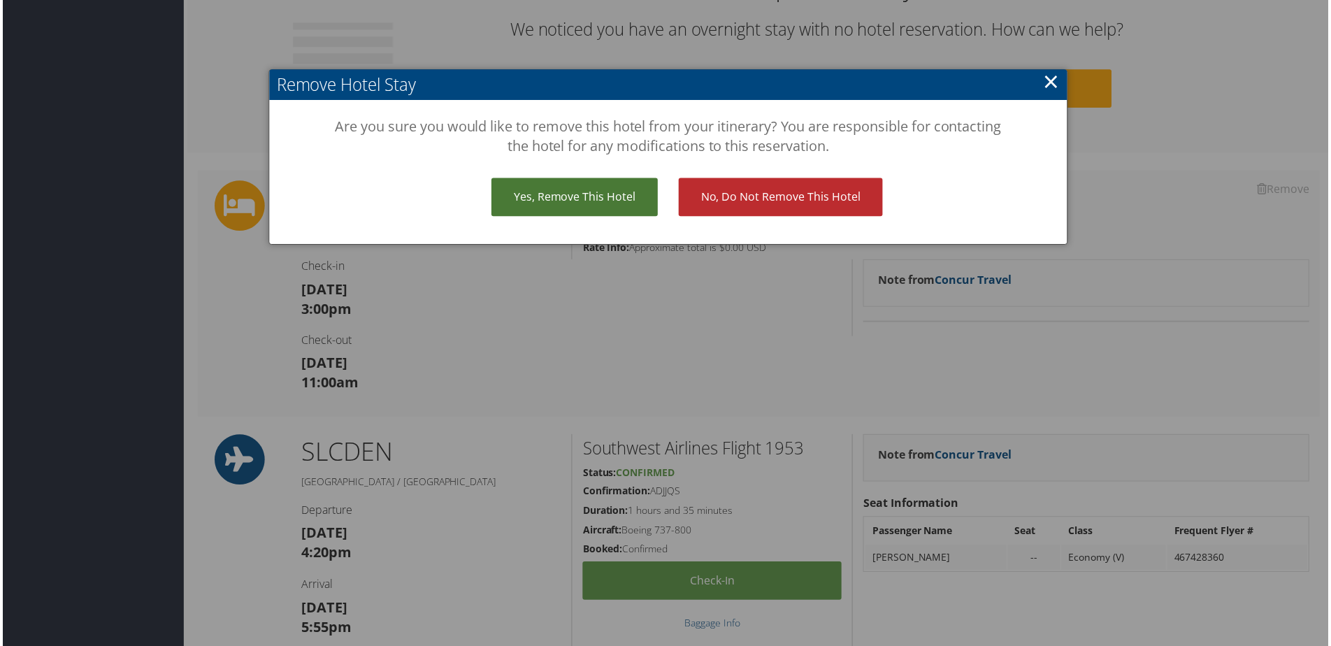
click at [595, 203] on link "Yes, remove this hotel" at bounding box center [574, 198] width 167 height 38
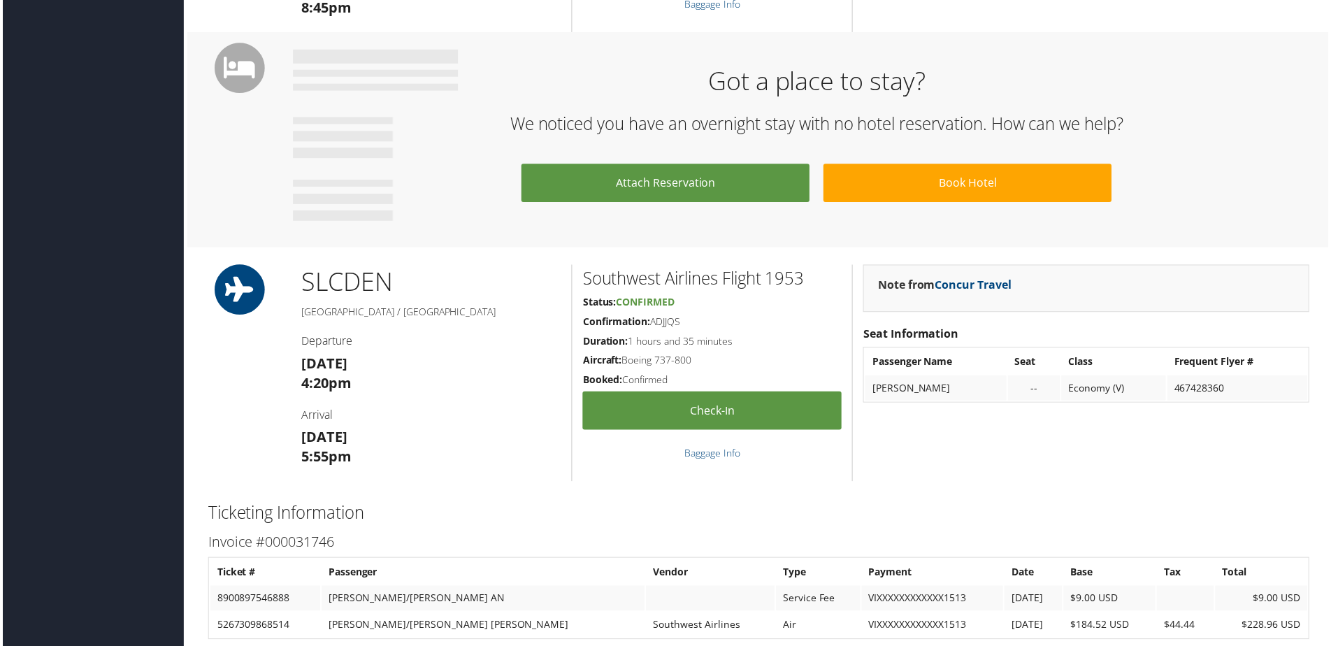
scroll to position [629, 0]
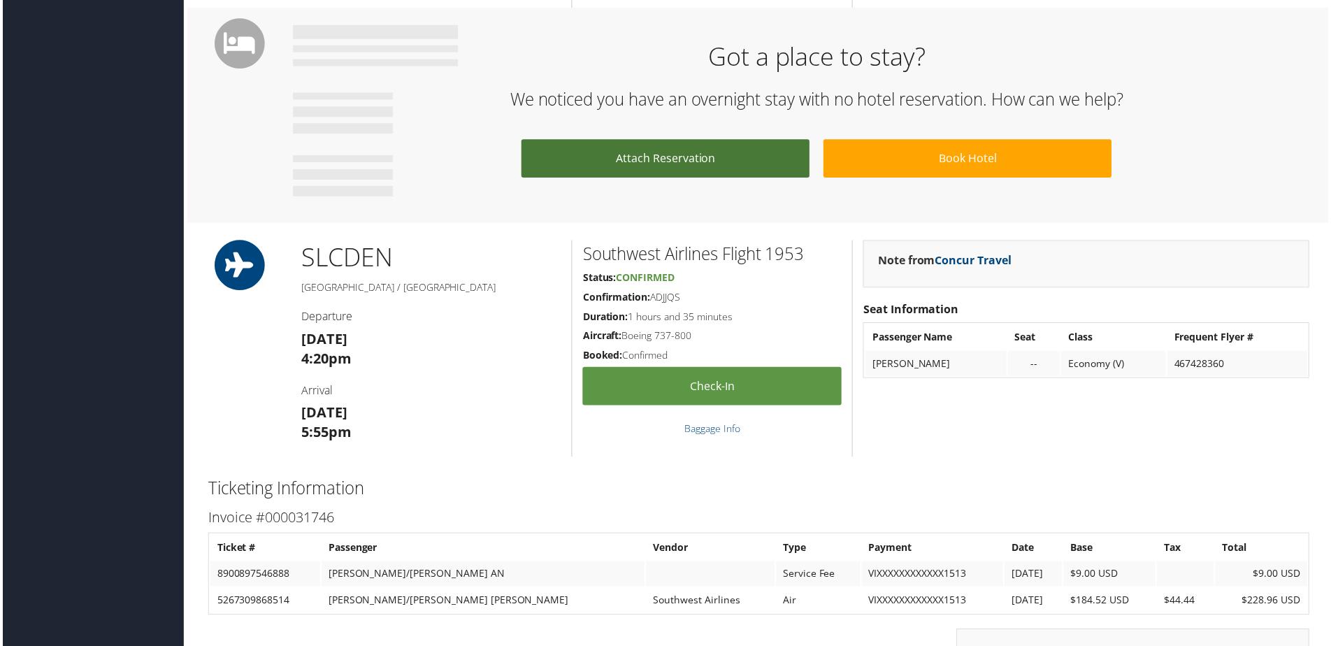
click at [707, 166] on link "Attach Reservation" at bounding box center [666, 159] width 290 height 38
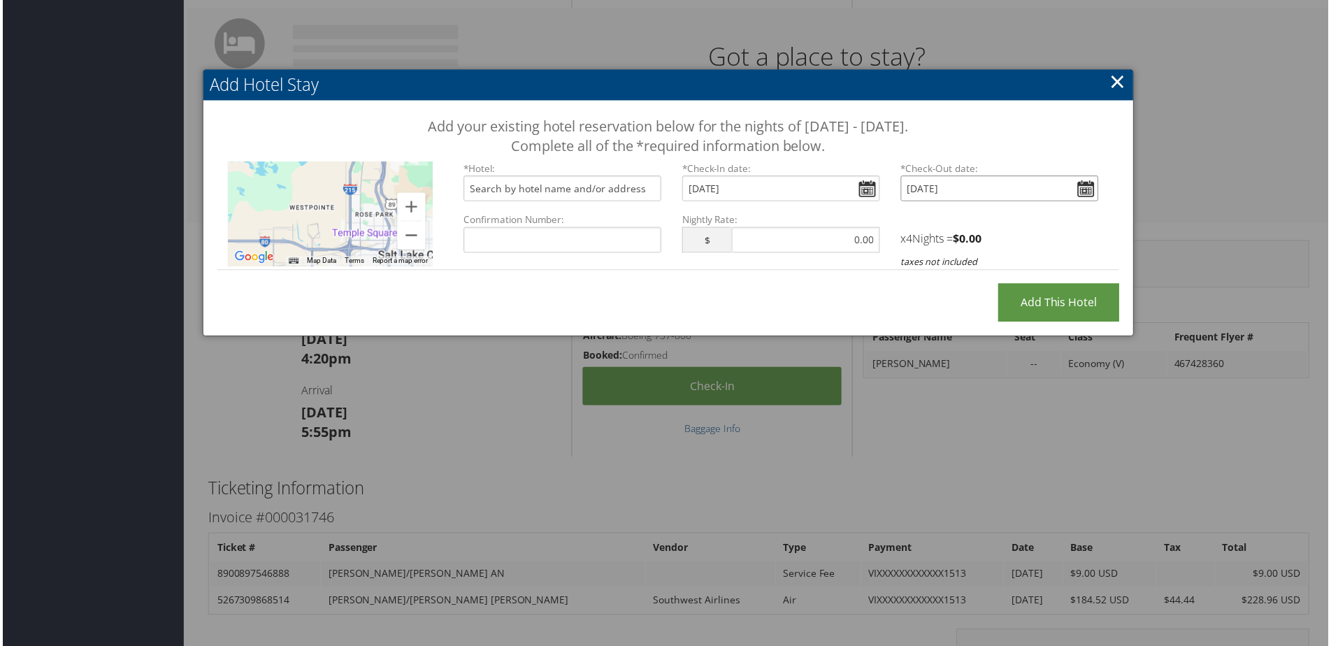
click at [1081, 183] on input "[DATE]" at bounding box center [1001, 189] width 199 height 26
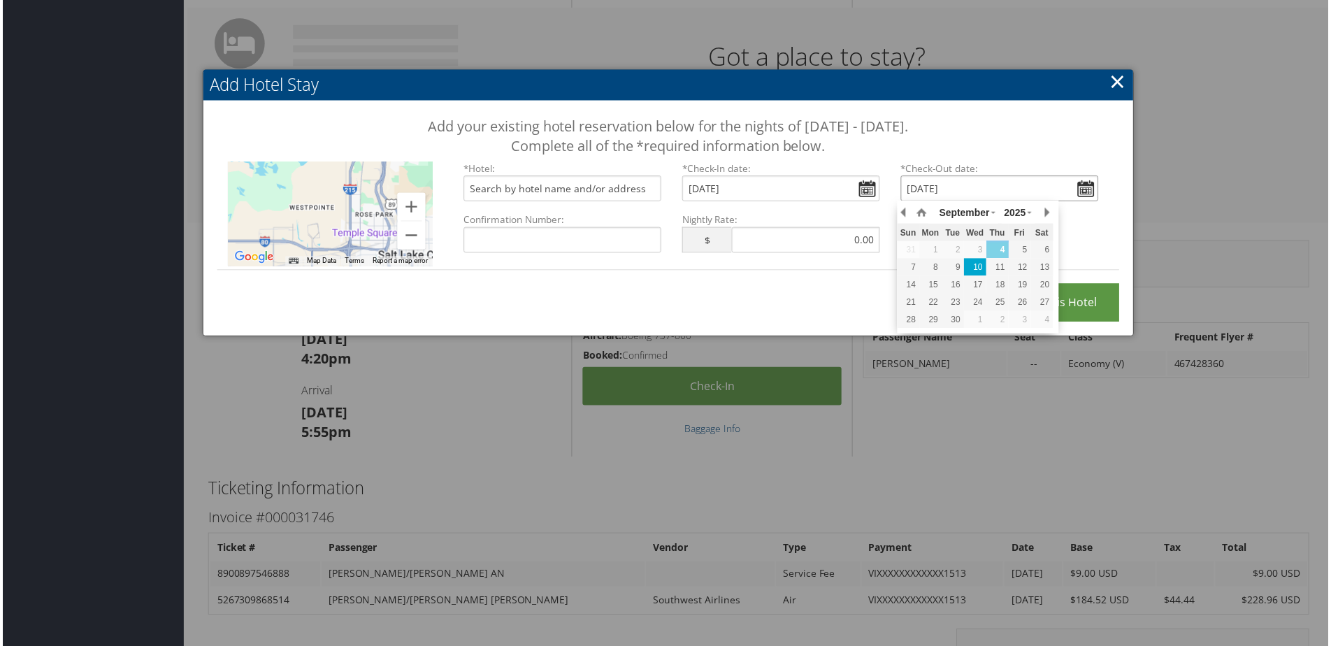
click at [983, 266] on div "10" at bounding box center [977, 268] width 22 height 13
type input "[DATE]"
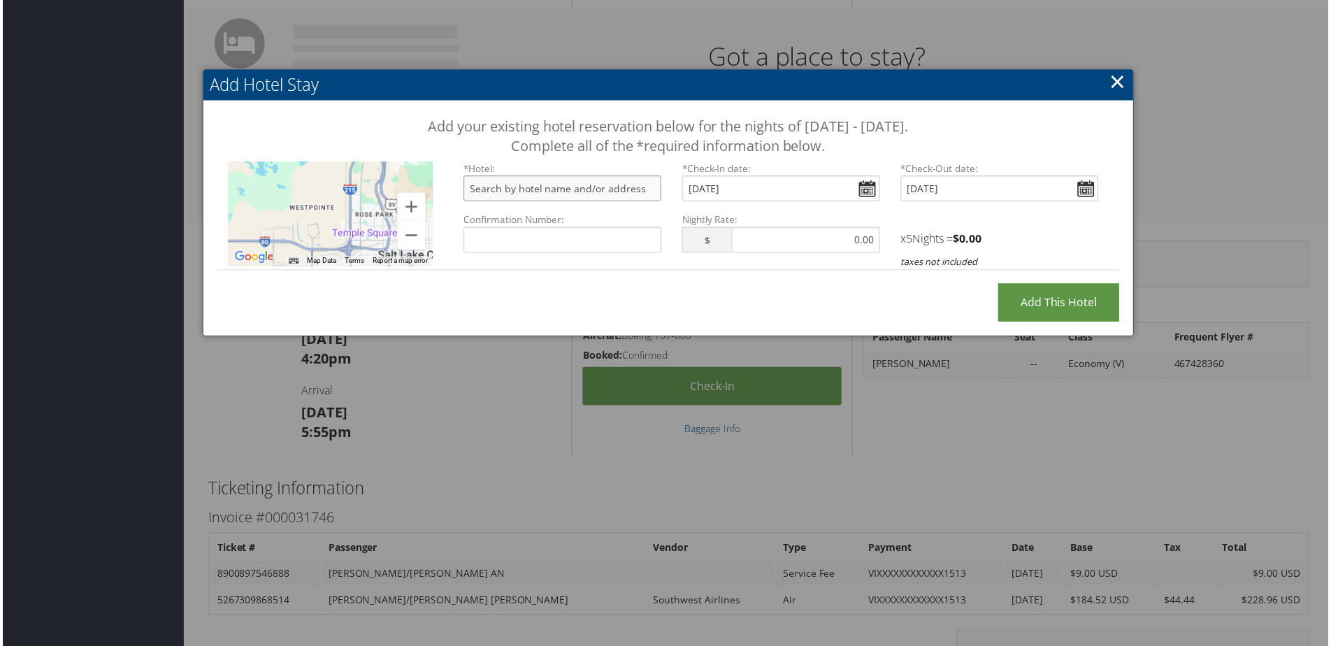
click at [634, 195] on input "text" at bounding box center [562, 189] width 199 height 26
click at [503, 238] on input "Confirmation Number:" at bounding box center [562, 241] width 199 height 26
type input "96941493"
type input "Element Salt Lake City Downtown, South 300 West, Salt Lake City, UT, USA"
click at [1119, 84] on link "×" at bounding box center [1120, 82] width 16 height 28
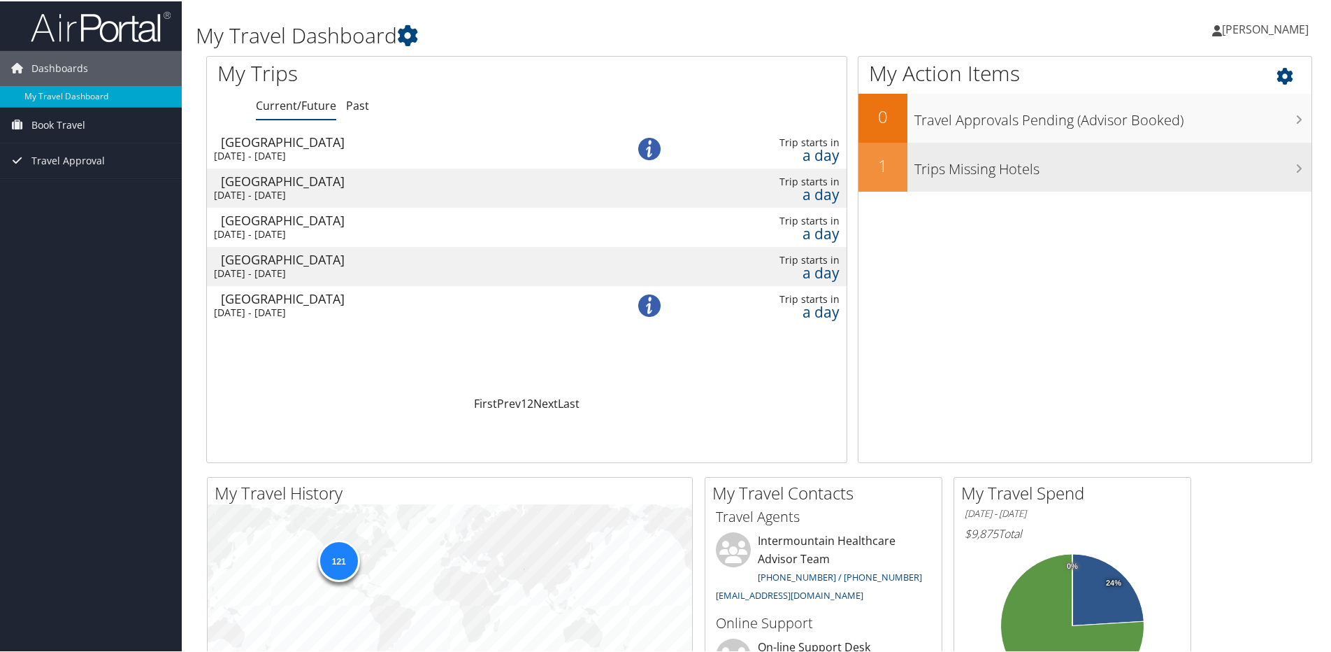
click at [891, 171] on h2 "1" at bounding box center [883, 164] width 49 height 24
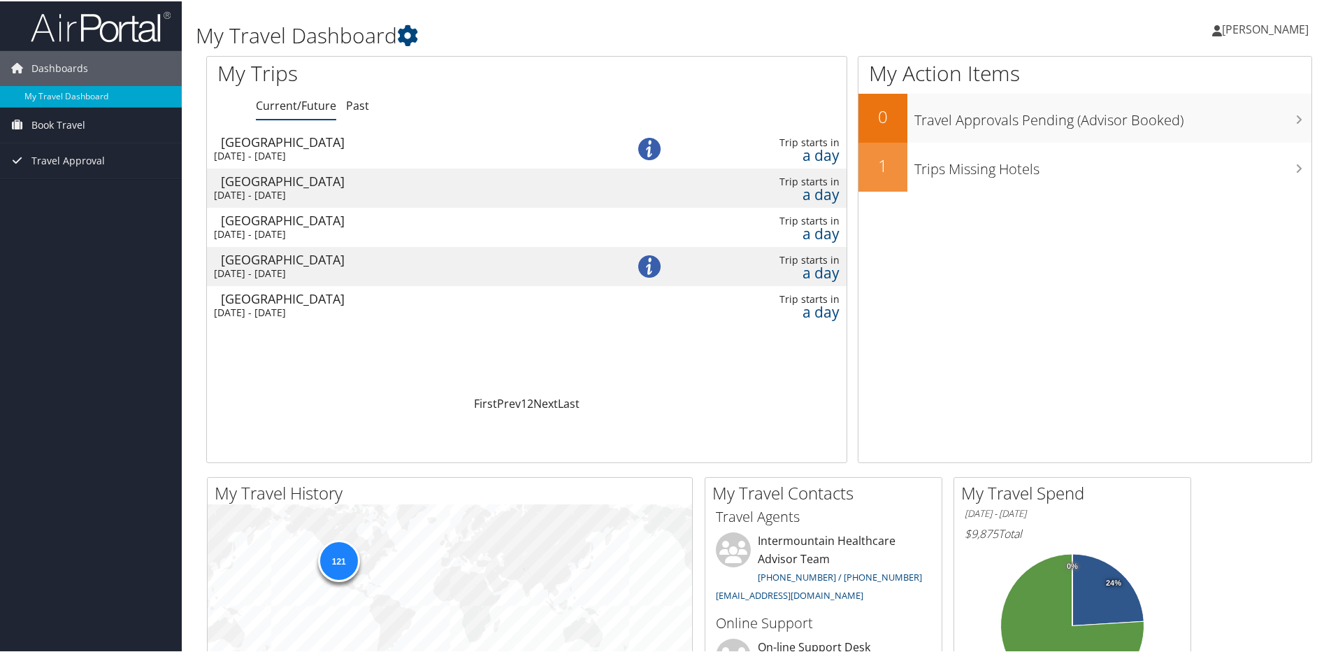
drag, startPoint x: 818, startPoint y: 152, endPoint x: 396, endPoint y: 397, distance: 488.2
click at [396, 397] on div "First Prev 1 2 Next Last" at bounding box center [526, 402] width 619 height 17
click at [319, 180] on div "Salt Lake City" at bounding box center [409, 179] width 377 height 13
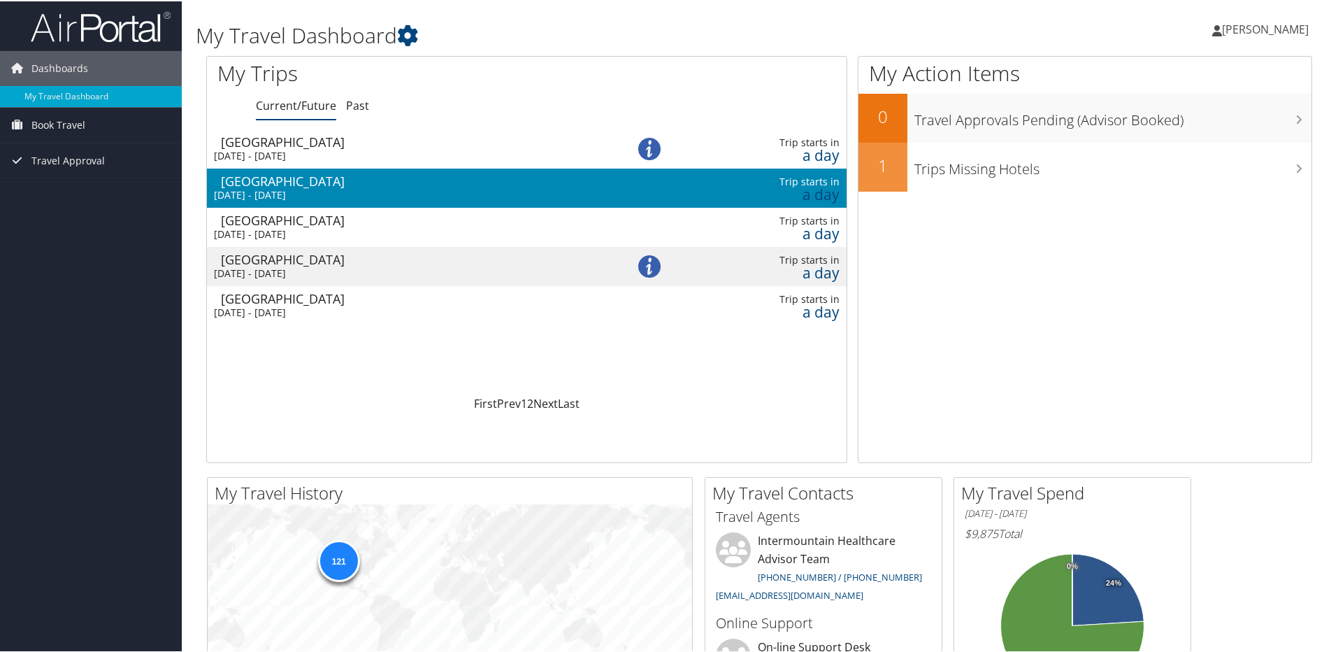
click at [319, 180] on div "Salt Lake City" at bounding box center [409, 179] width 377 height 13
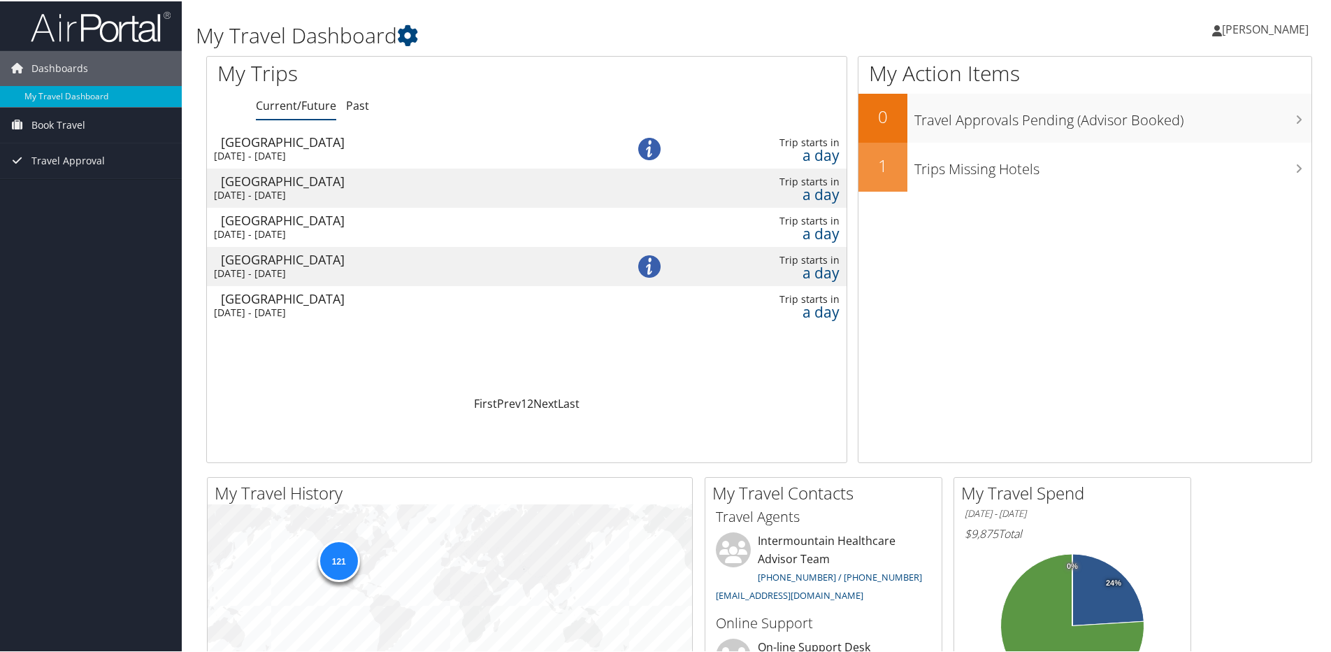
click at [319, 180] on div "[GEOGRAPHIC_DATA]" at bounding box center [409, 179] width 377 height 13
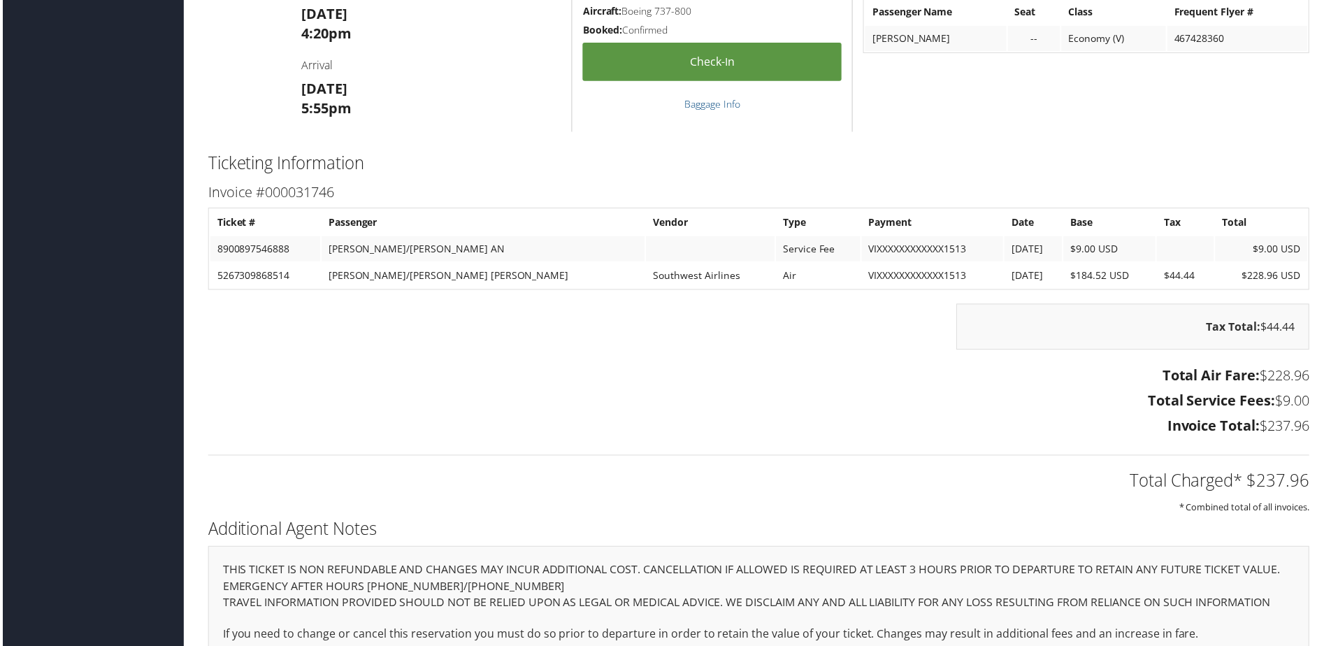
scroll to position [1250, 0]
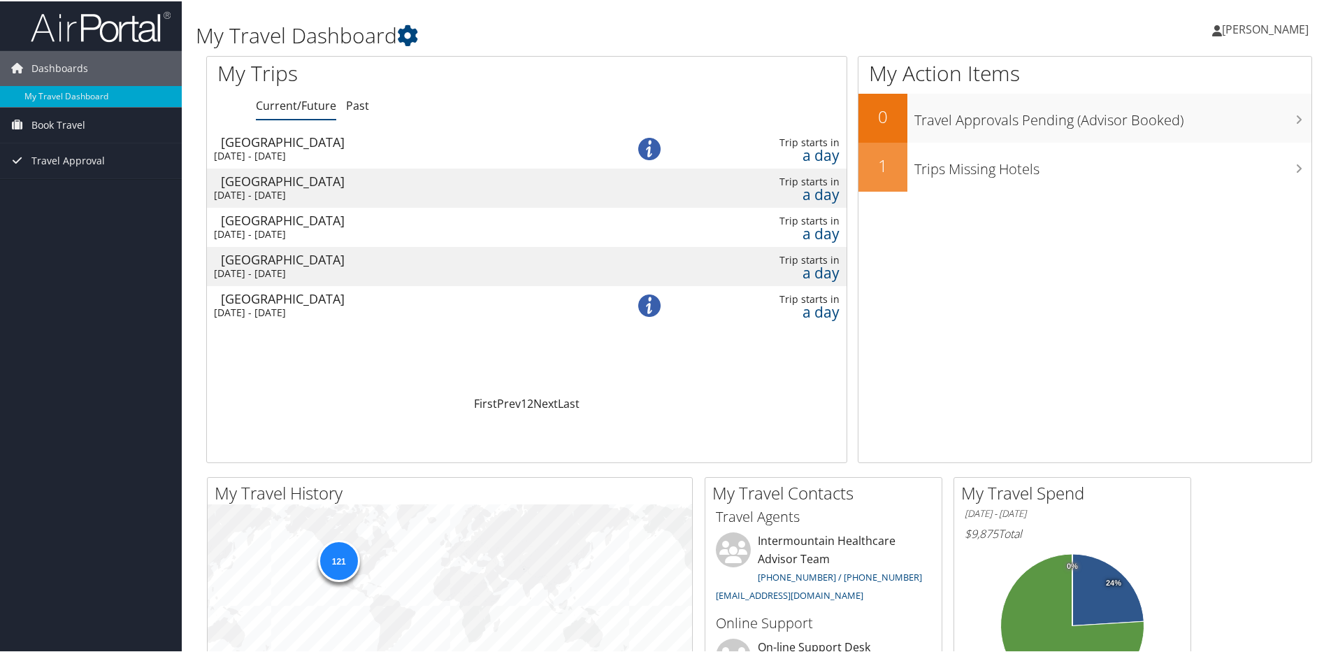
click at [302, 296] on div "Salt Lake City" at bounding box center [409, 297] width 377 height 13
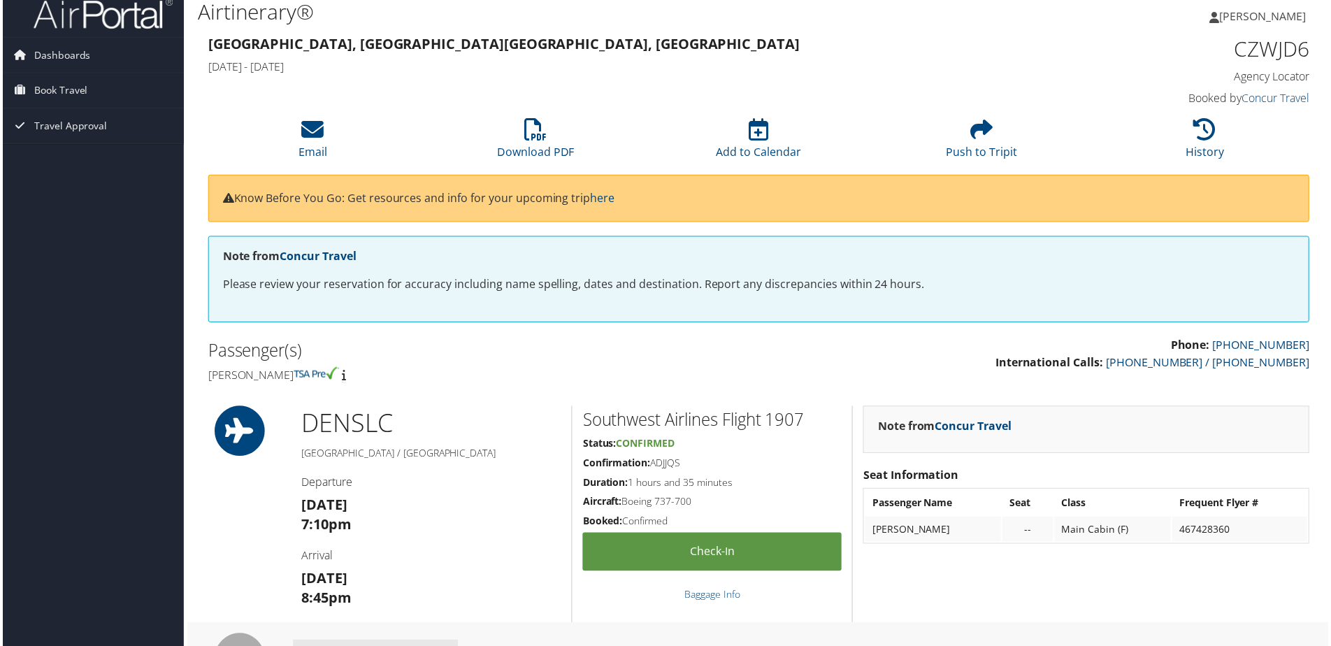
scroll to position [5, 0]
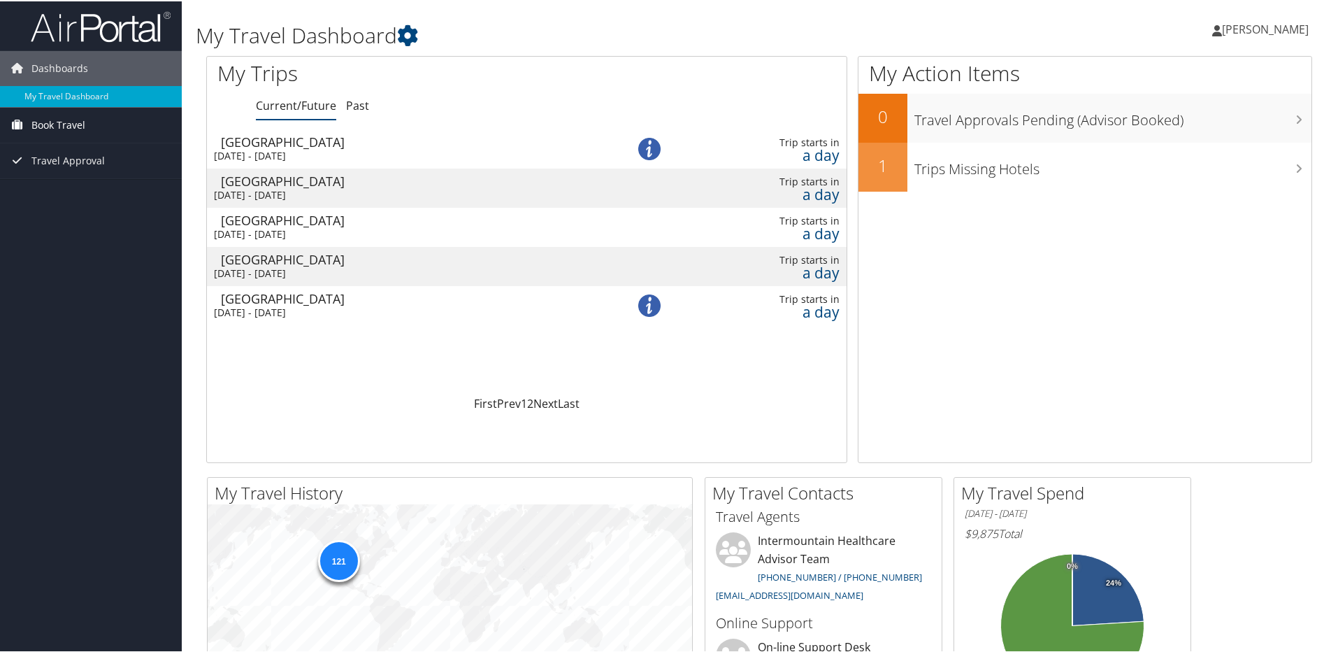
click at [71, 119] on span "Book Travel" at bounding box center [58, 123] width 54 height 35
click at [79, 166] on link "Book/Manage Online Trips" at bounding box center [91, 172] width 182 height 21
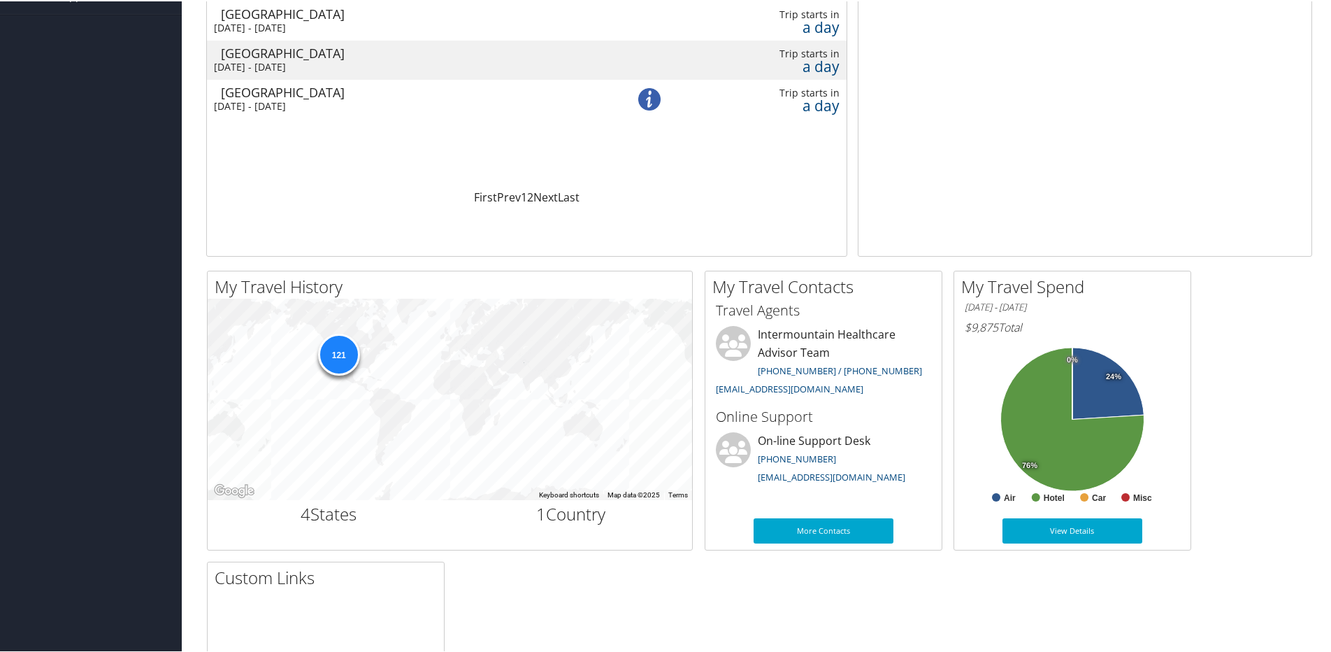
scroll to position [210, 0]
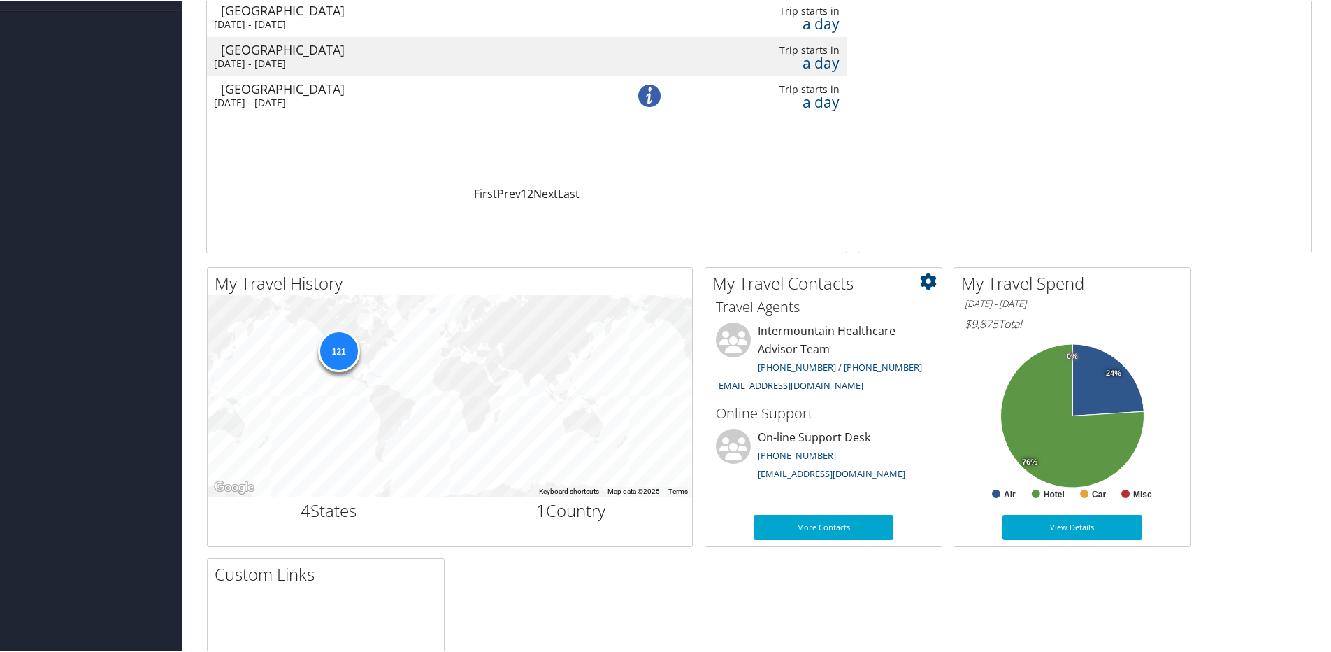
click at [817, 384] on link "intermountain@cbtravel.com" at bounding box center [790, 384] width 148 height 13
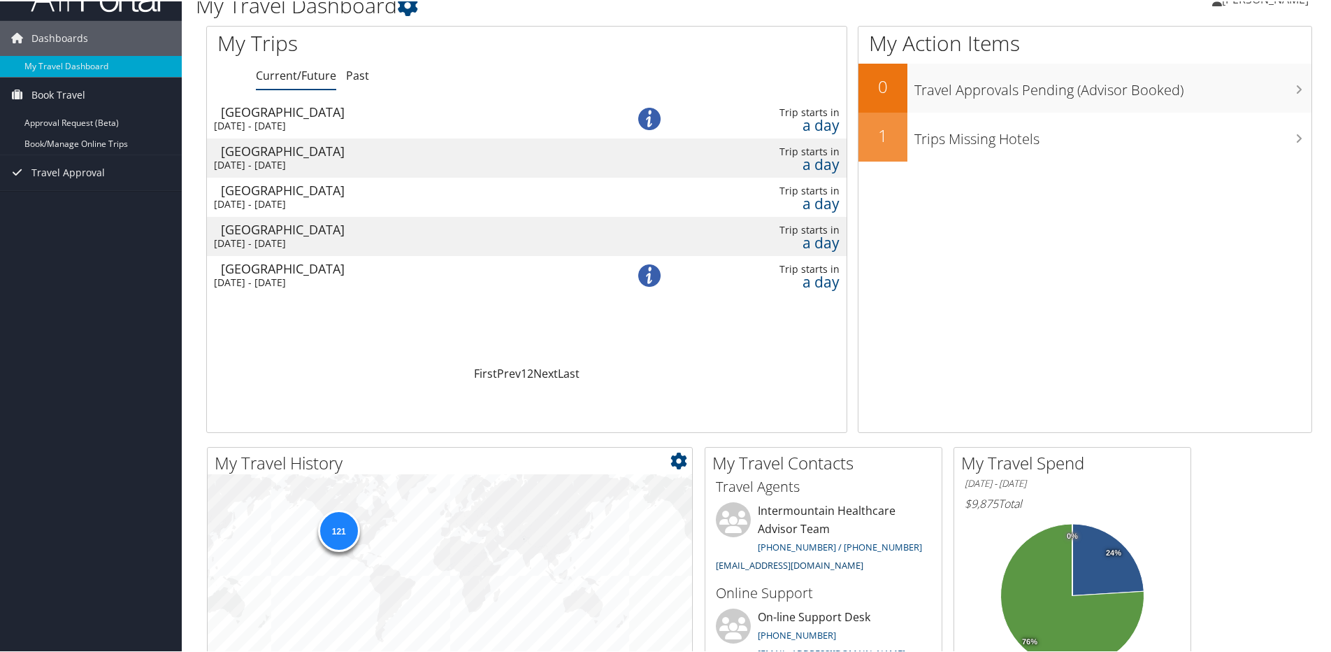
scroll to position [0, 0]
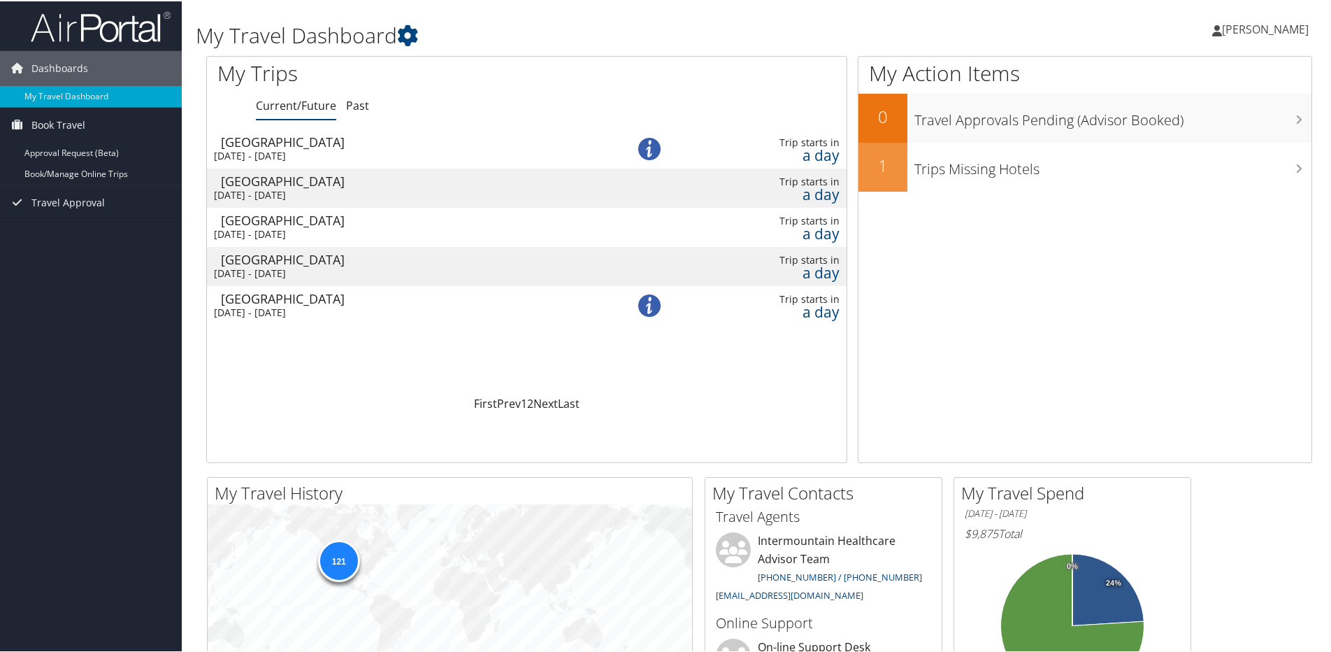
click at [278, 308] on div "Fri 5 Sep 2025 - Tue 9 Sep 2025" at bounding box center [402, 311] width 377 height 13
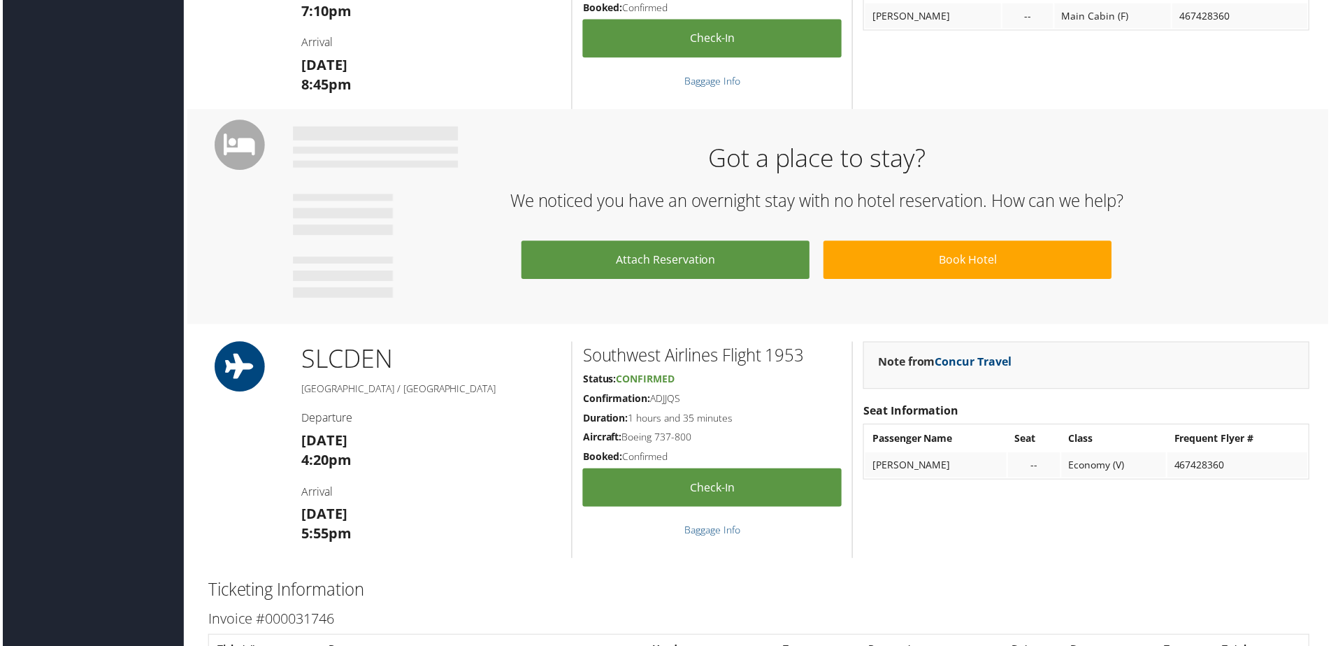
scroll to position [559, 0]
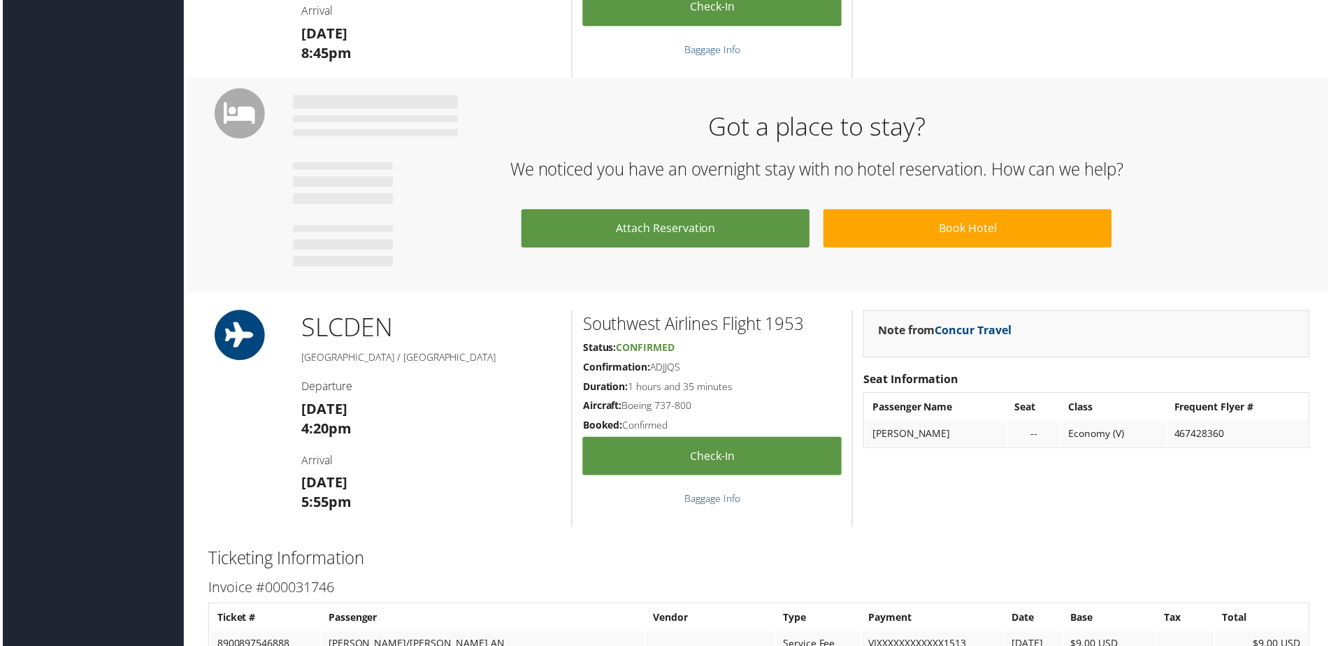
drag, startPoint x: 687, startPoint y: 368, endPoint x: 654, endPoint y: 367, distance: 33.6
click at [654, 367] on h5 "Confirmation: ADJJQS" at bounding box center [713, 369] width 260 height 14
copy h5 "ADJJQS"
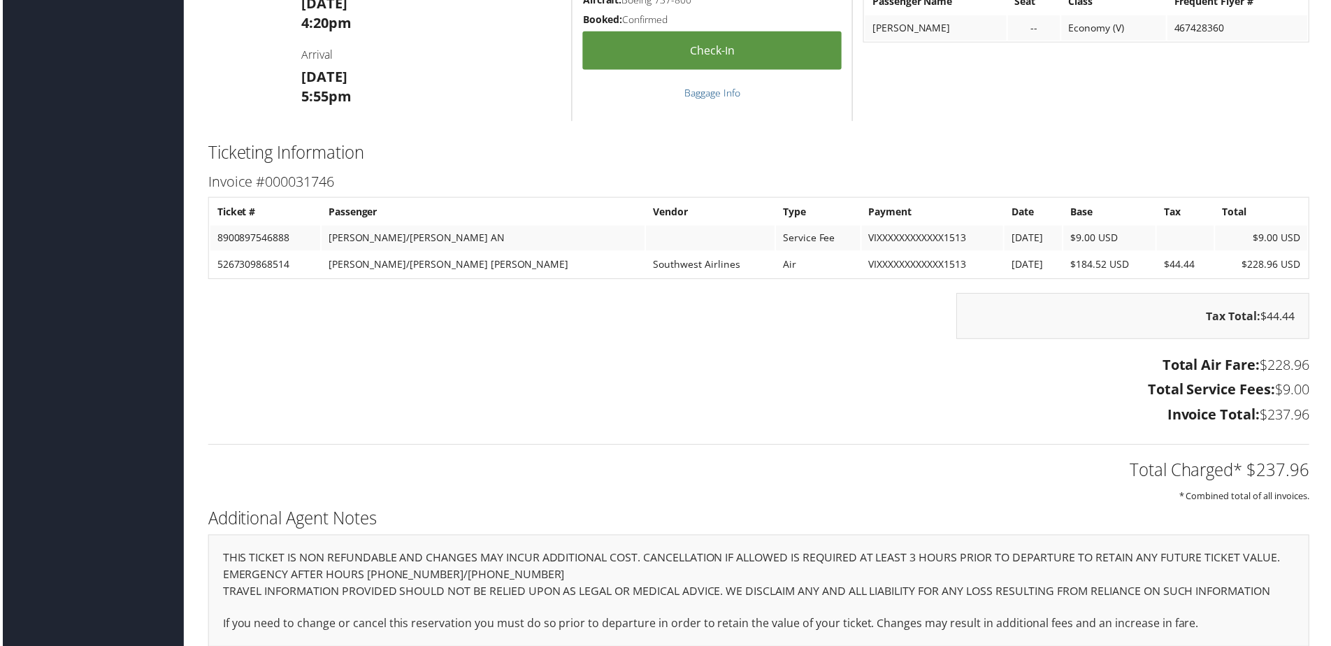
scroll to position [634, 0]
